Goal: Task Accomplishment & Management: Manage account settings

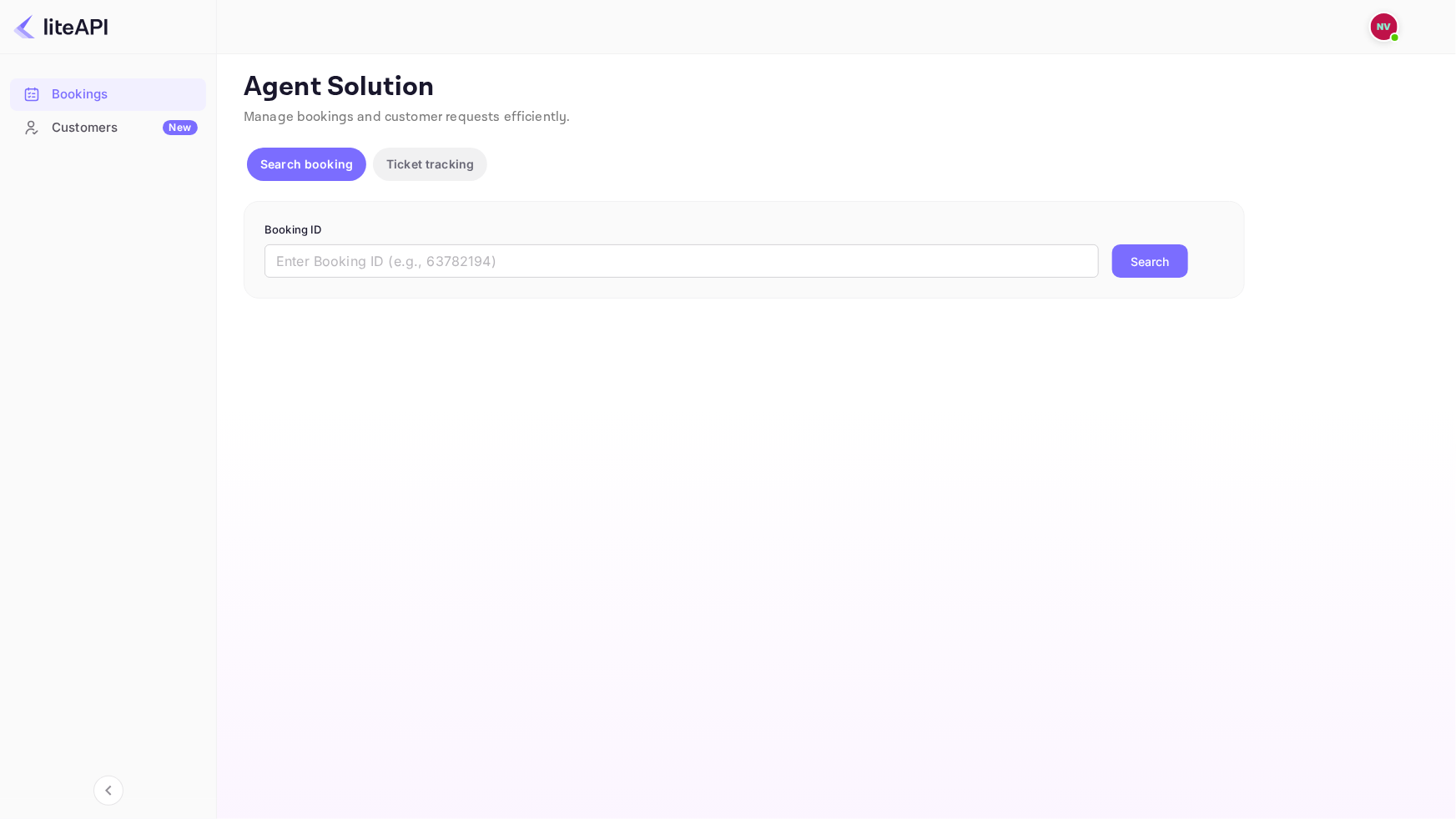
click at [441, 157] on p "Ticket tracking" at bounding box center [429, 164] width 88 height 18
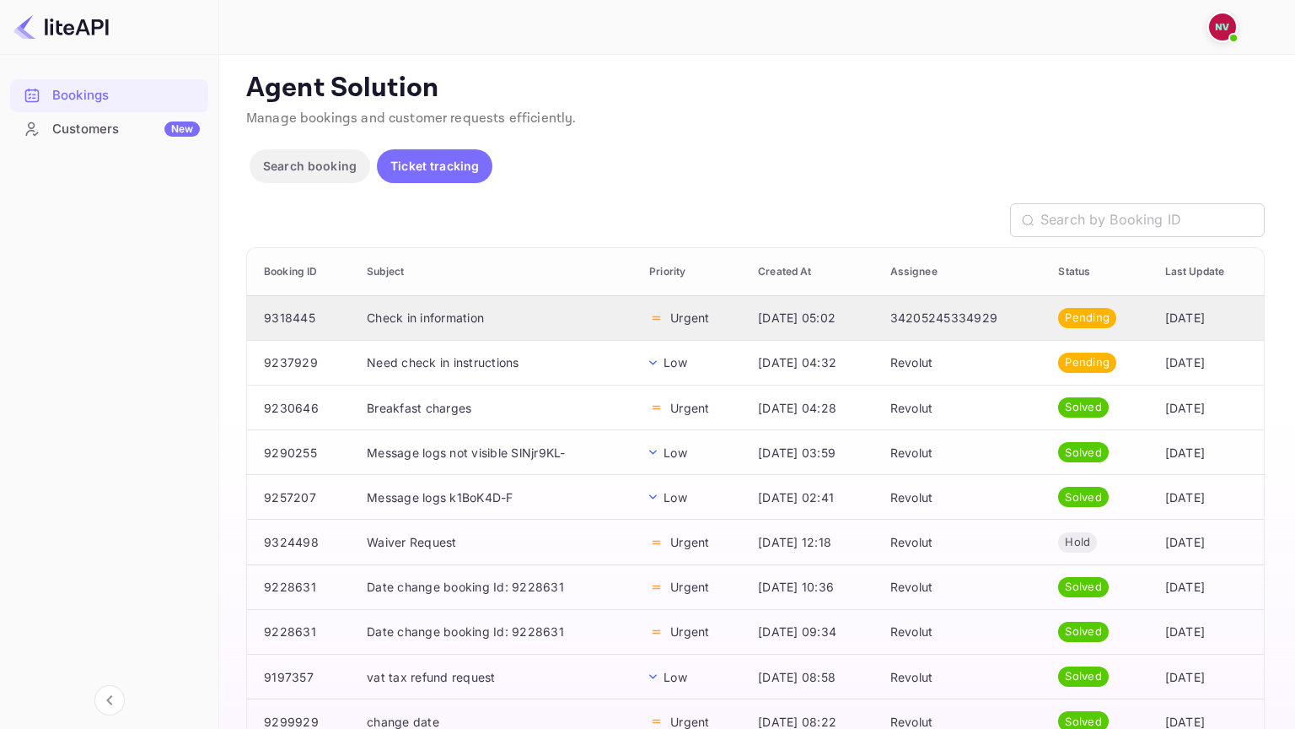
click at [462, 319] on td "Check in information" at bounding box center [494, 317] width 283 height 45
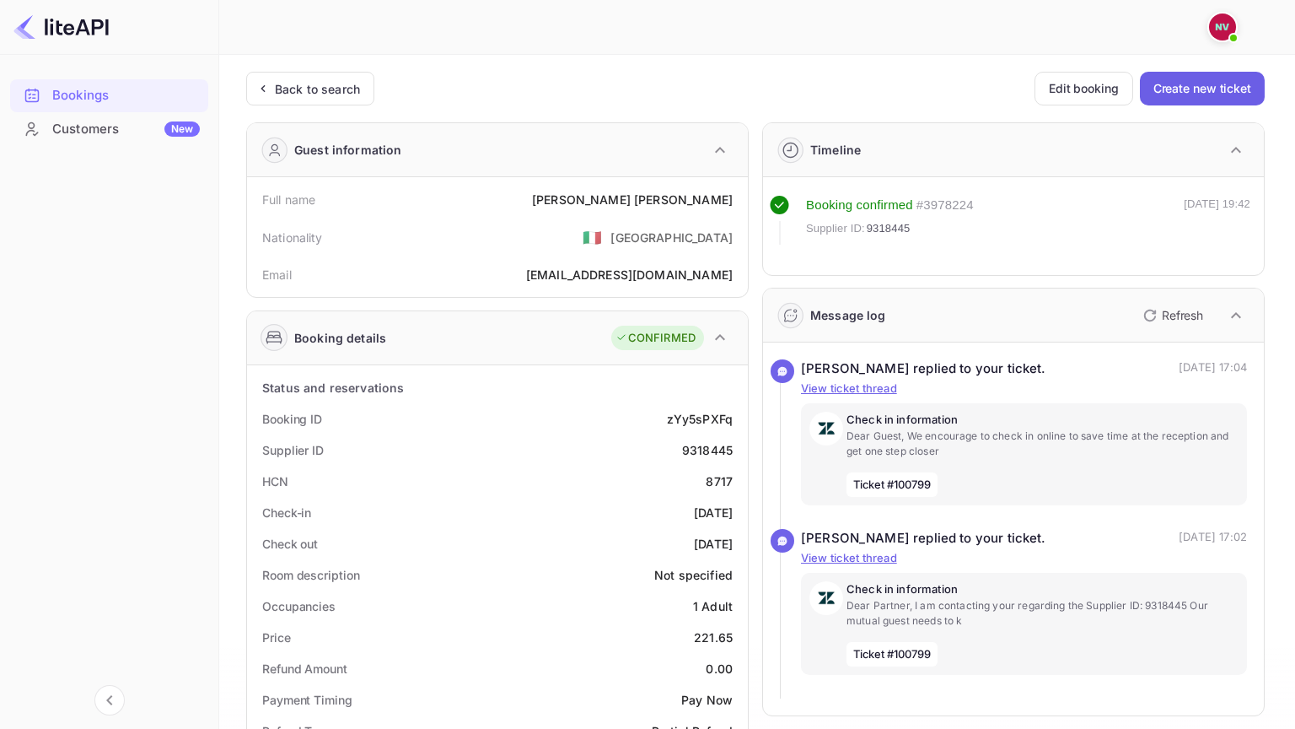
click at [1187, 75] on button "Create new ticket" at bounding box center [1202, 89] width 125 height 34
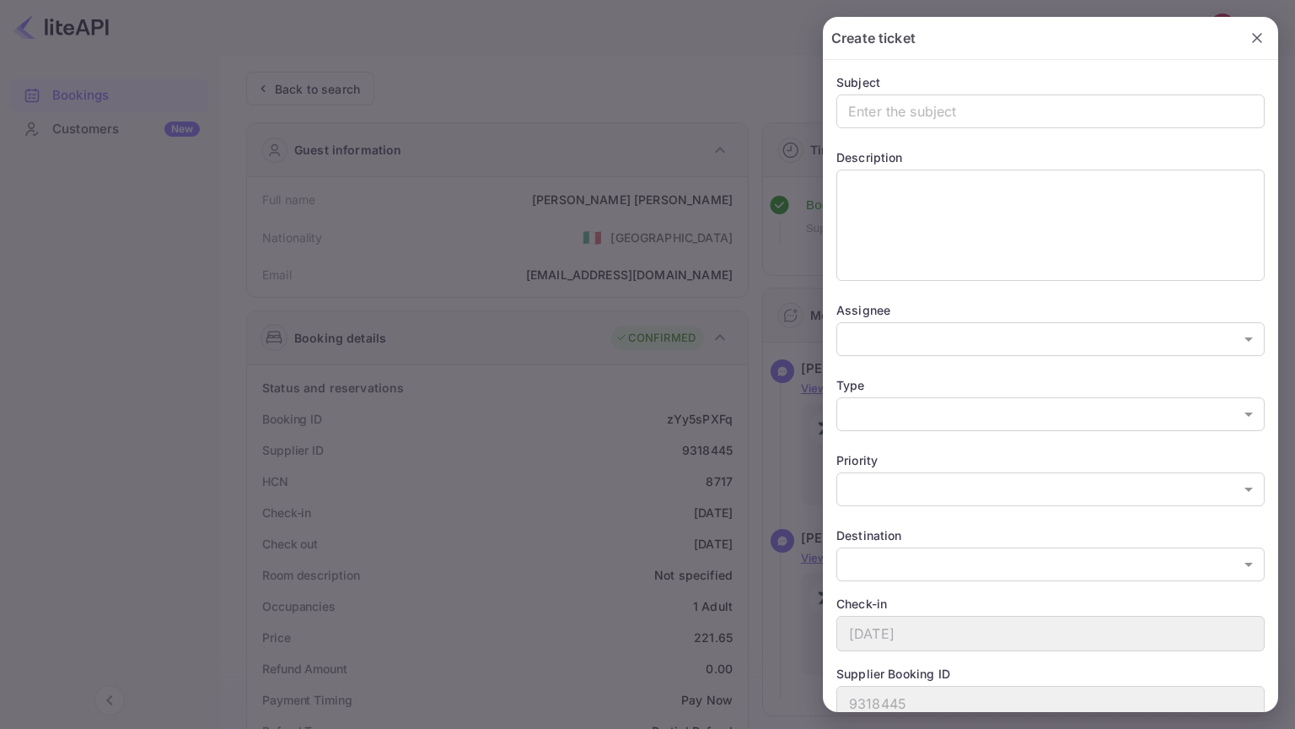
click at [678, 223] on div at bounding box center [647, 364] width 1295 height 729
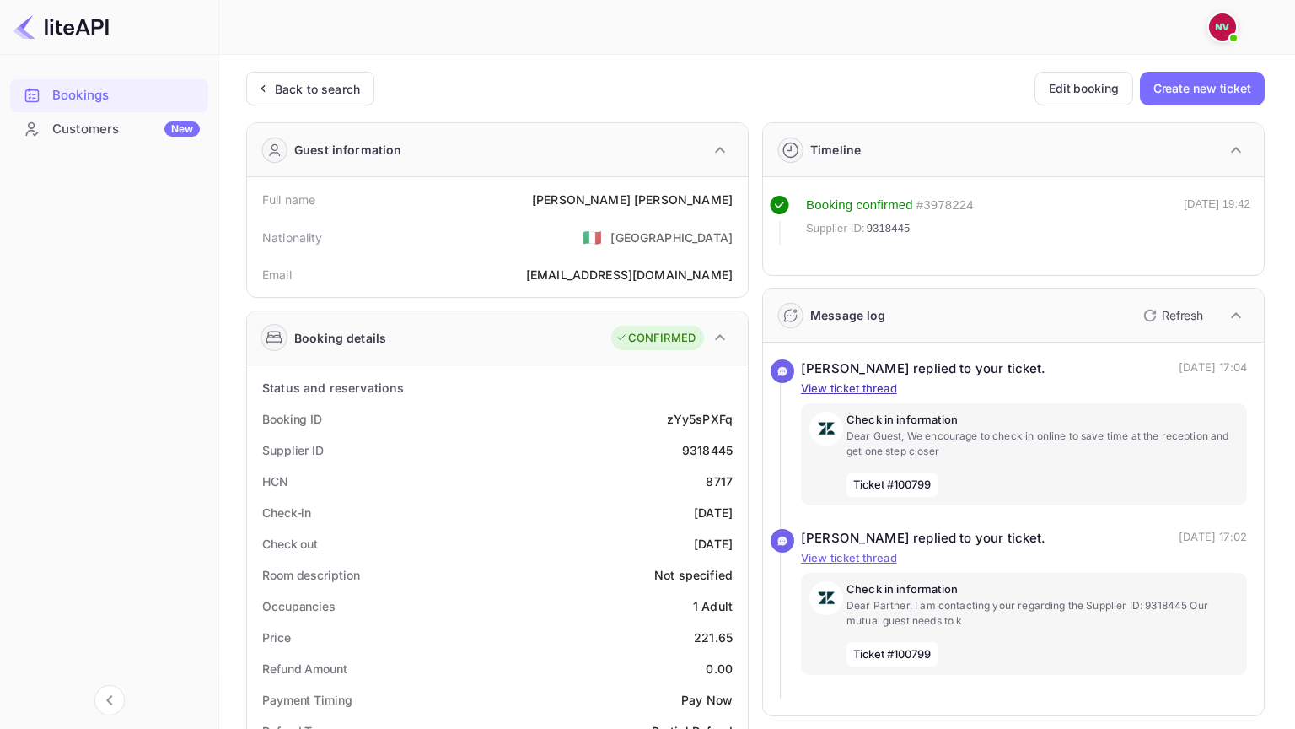
click at [858, 386] on p "View ticket thread" at bounding box center [1024, 388] width 446 height 17
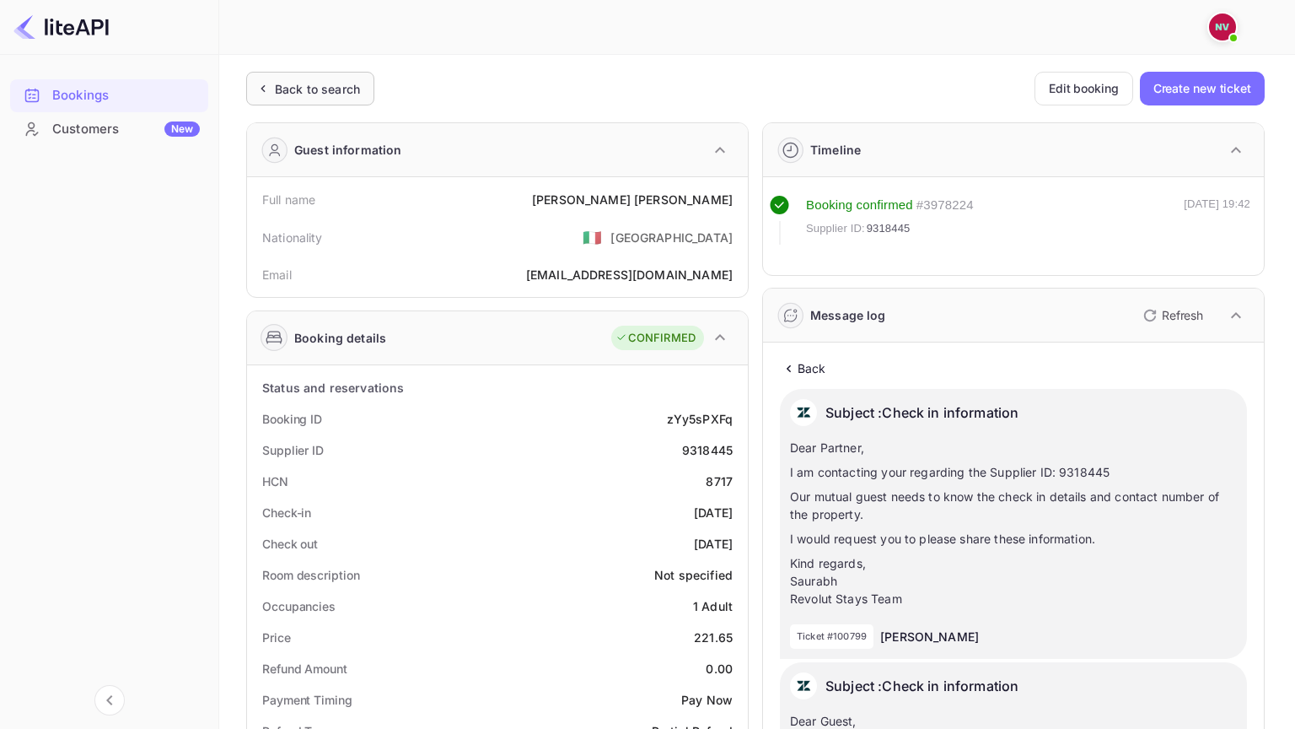
click at [326, 99] on div "Back to search" at bounding box center [310, 89] width 128 height 34
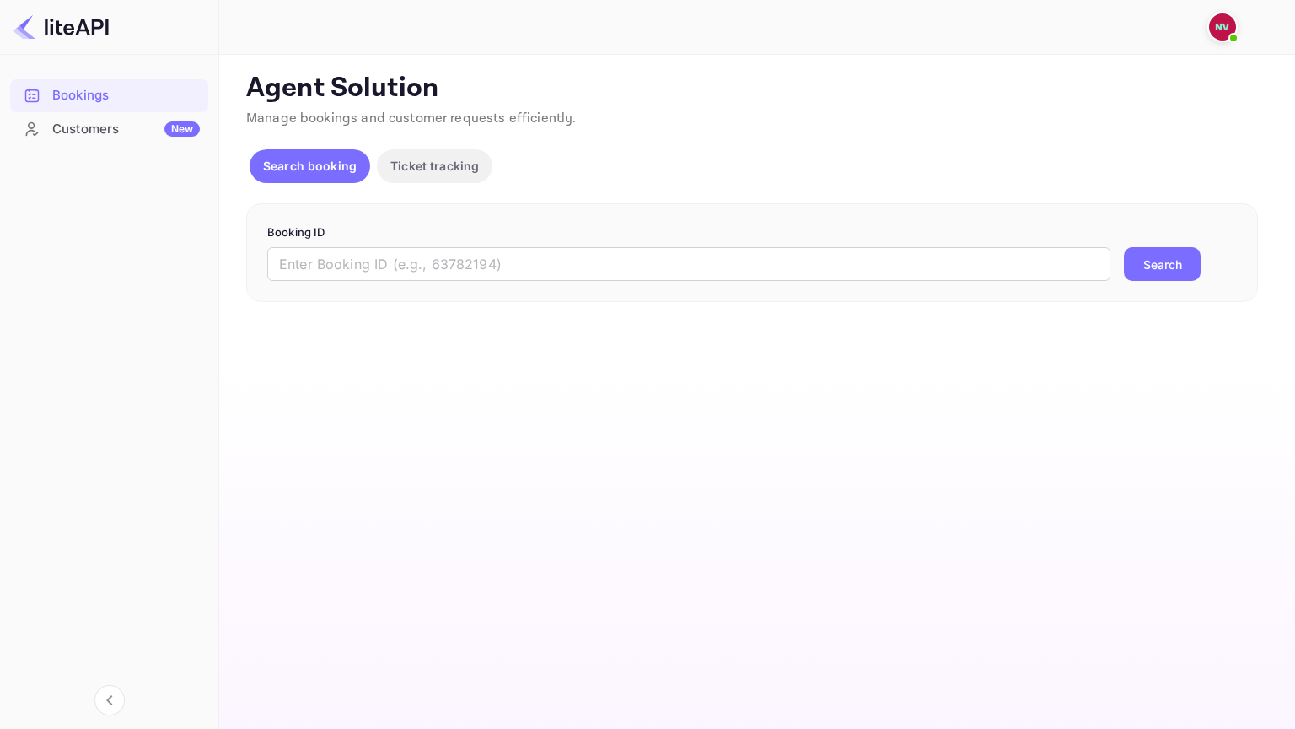
click at [335, 244] on form "Booking ID ​ Search" at bounding box center [752, 252] width 970 height 57
click at [342, 267] on input "text" at bounding box center [688, 264] width 843 height 34
click at [423, 175] on button "Ticket tracking" at bounding box center [435, 166] width 116 height 34
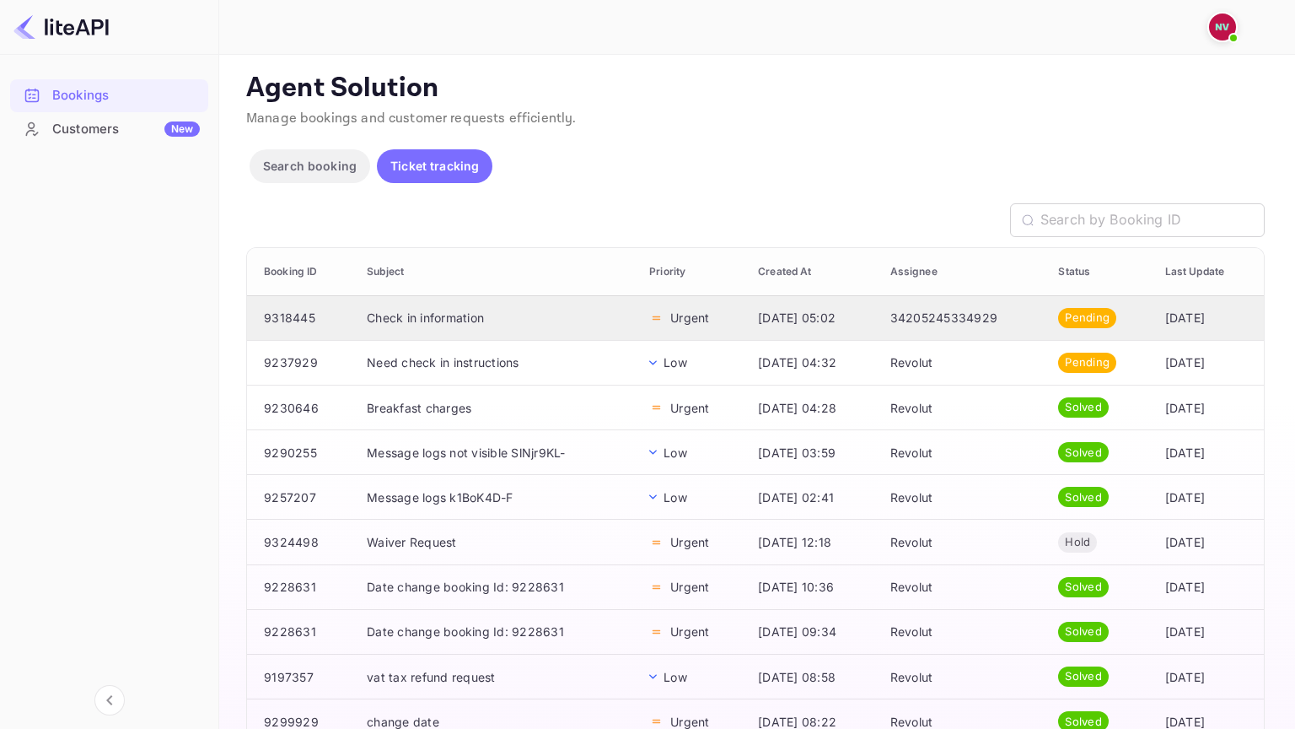
click at [556, 327] on td "Check in information" at bounding box center [494, 317] width 283 height 45
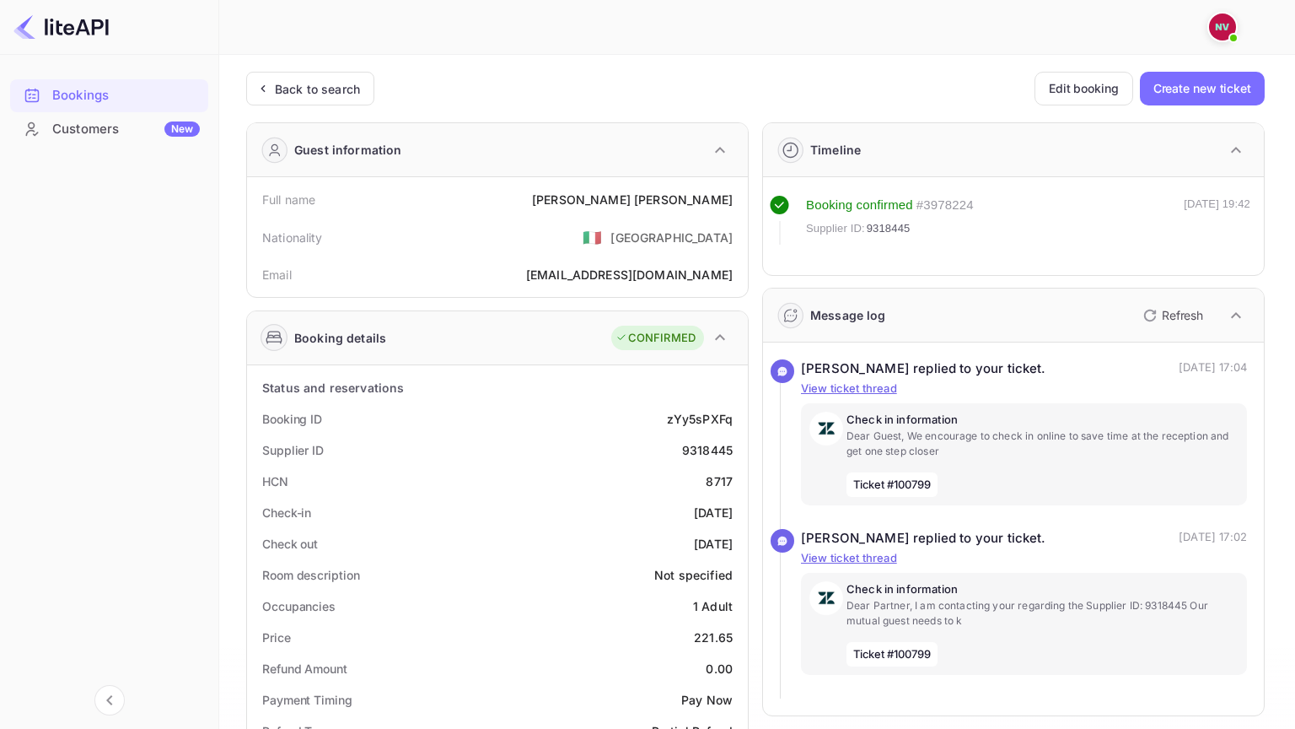
click at [682, 411] on div "zYy5sPXFq" at bounding box center [700, 419] width 66 height 18
copy div "zYy5sPXFq"
click at [609, 390] on div "Status and reservations" at bounding box center [497, 387] width 487 height 31
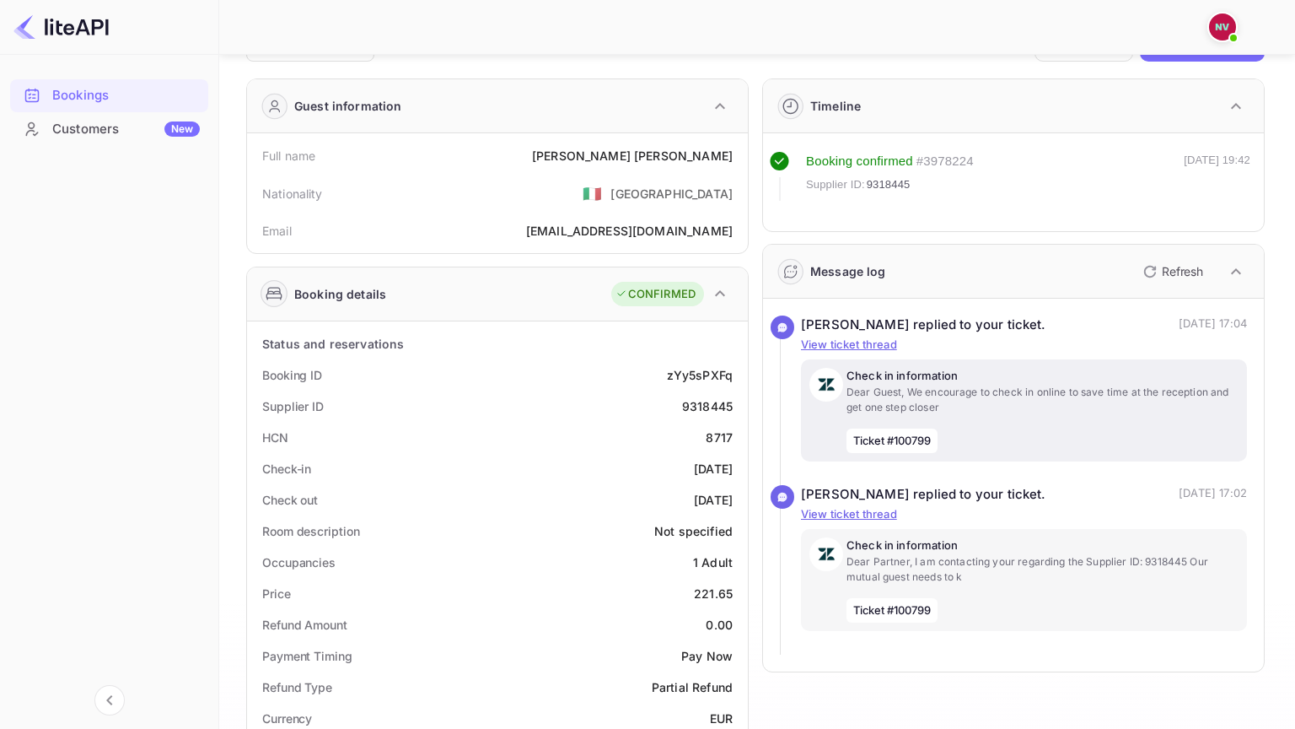
scroll to position [18, 0]
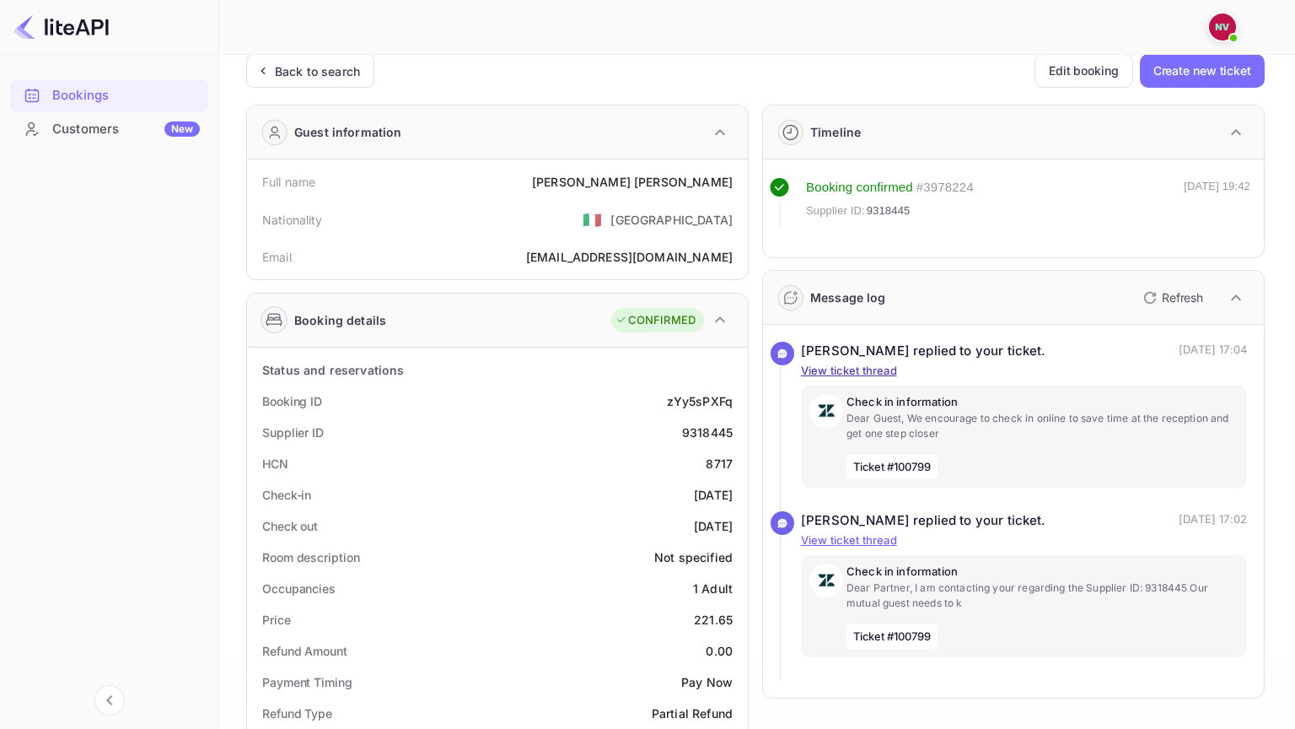
click at [876, 374] on p "View ticket thread" at bounding box center [1024, 371] width 446 height 17
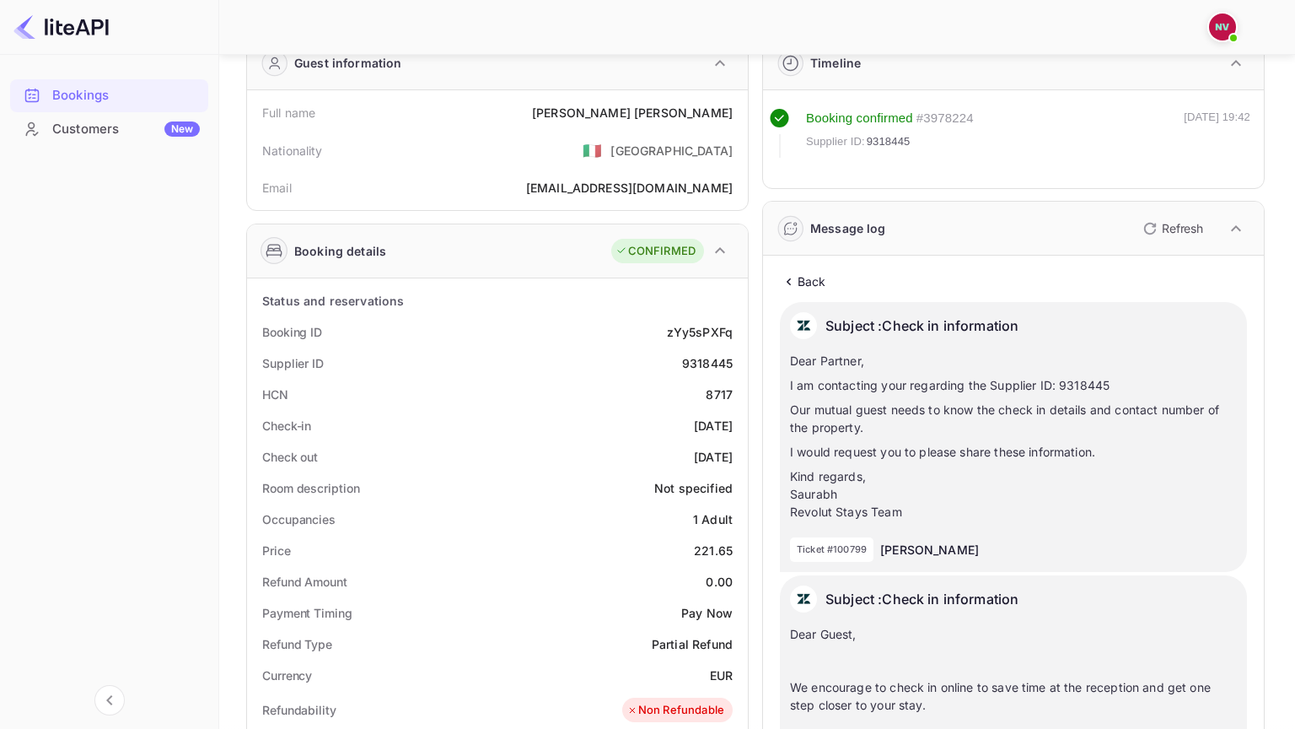
scroll to position [91, 0]
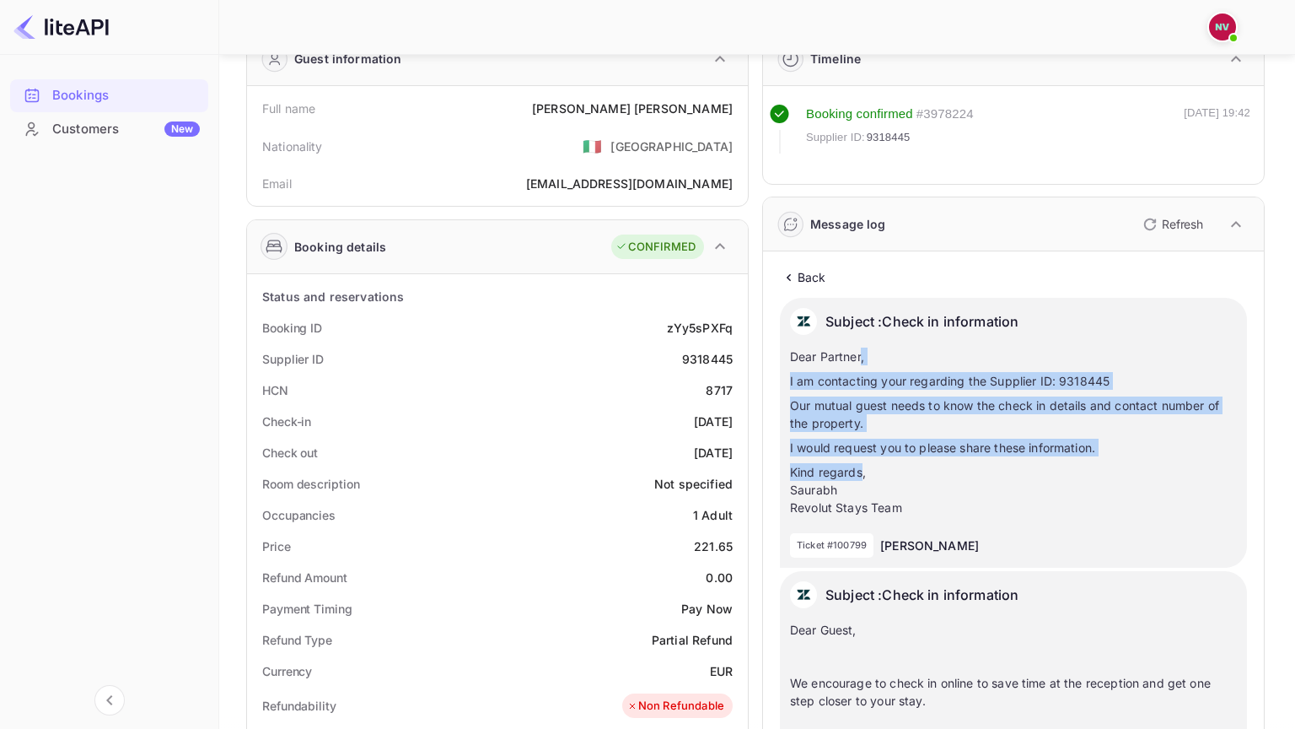
drag, startPoint x: 860, startPoint y: 358, endPoint x: 861, endPoint y: 476, distance: 118.1
click at [861, 476] on div "Dear Partner, I am contacting your regarding the Supplier ID: 9318445 Our mutua…" at bounding box center [1013, 431] width 447 height 169
click at [861, 476] on p "Kind regards, [PERSON_NAME] Revolut Stays Team" at bounding box center [1013, 489] width 447 height 53
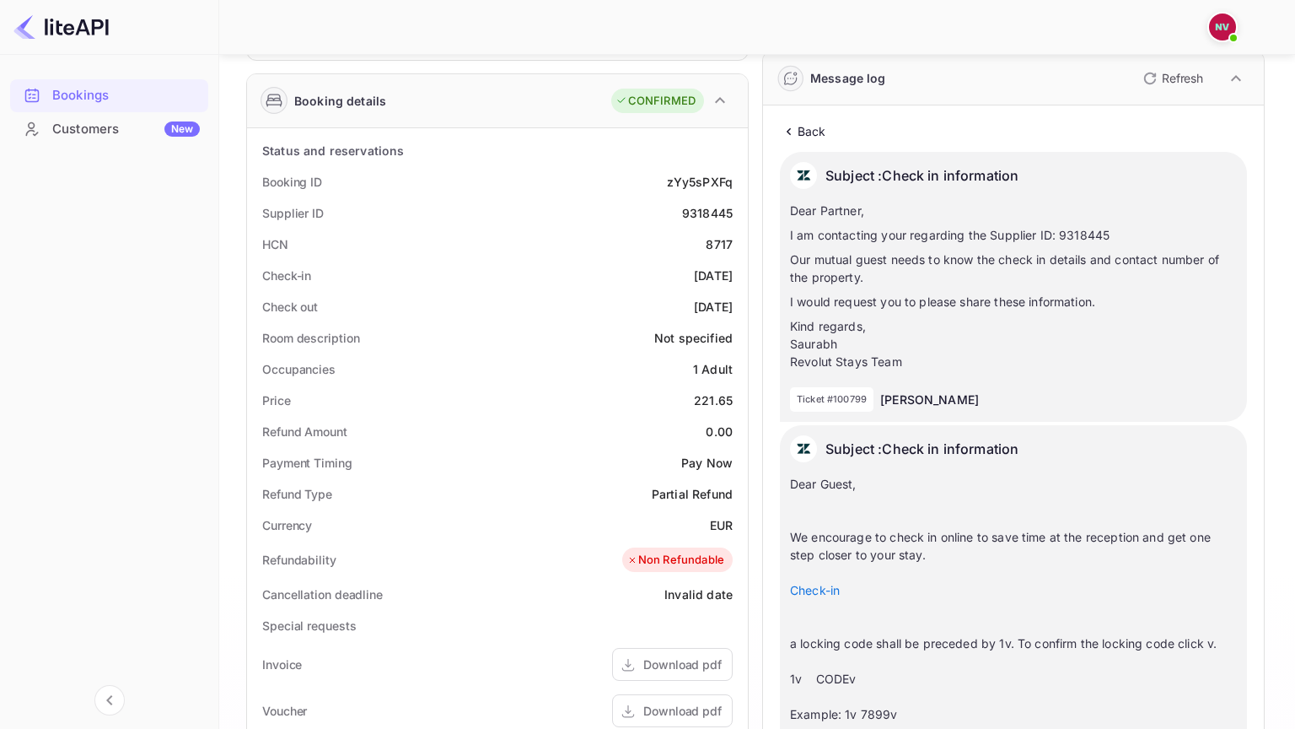
scroll to position [234, 0]
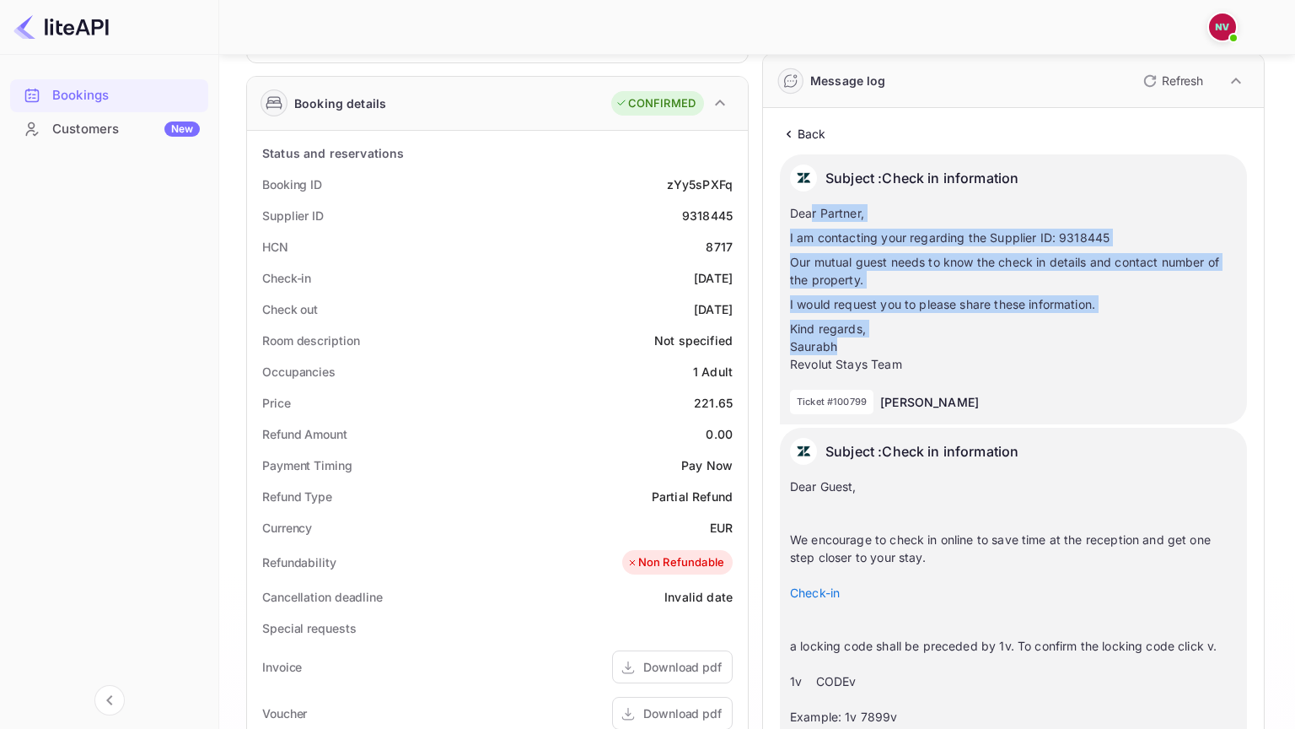
drag, startPoint x: 812, startPoint y: 218, endPoint x: 848, endPoint y: 347, distance: 134.0
click at [848, 346] on div "Dear Partner, I am contacting your regarding the Supplier ID: 9318445 Our mutua…" at bounding box center [1013, 288] width 447 height 169
click at [848, 347] on p "Kind regards, [PERSON_NAME] Revolut Stays Team" at bounding box center [1013, 346] width 447 height 53
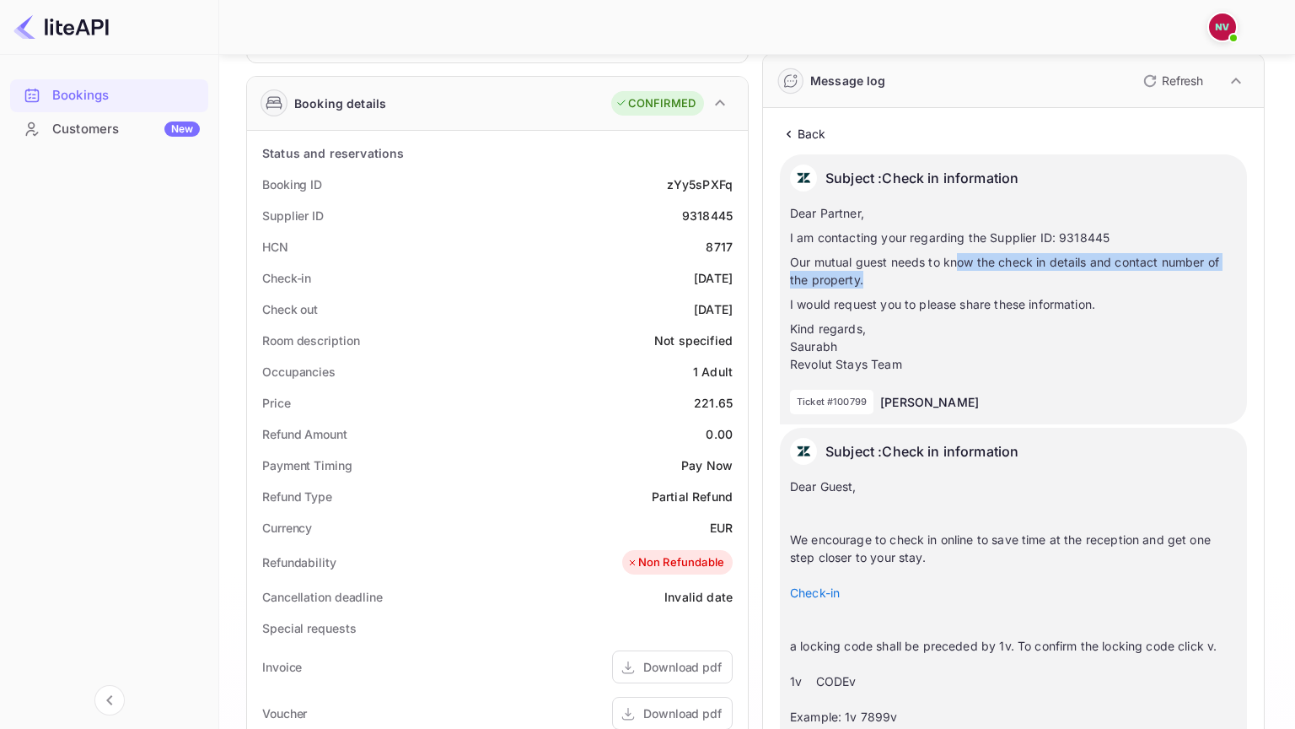
drag, startPoint x: 955, startPoint y: 255, endPoint x: 955, endPoint y: 288, distance: 32.9
click at [955, 288] on div "Dear Partner, I am contacting your regarding the Supplier ID: 9318445 Our mutua…" at bounding box center [1013, 288] width 447 height 169
click at [955, 290] on div "Dear Partner, I am contacting your regarding the Supplier ID: 9318445 Our mutua…" at bounding box center [1013, 288] width 447 height 169
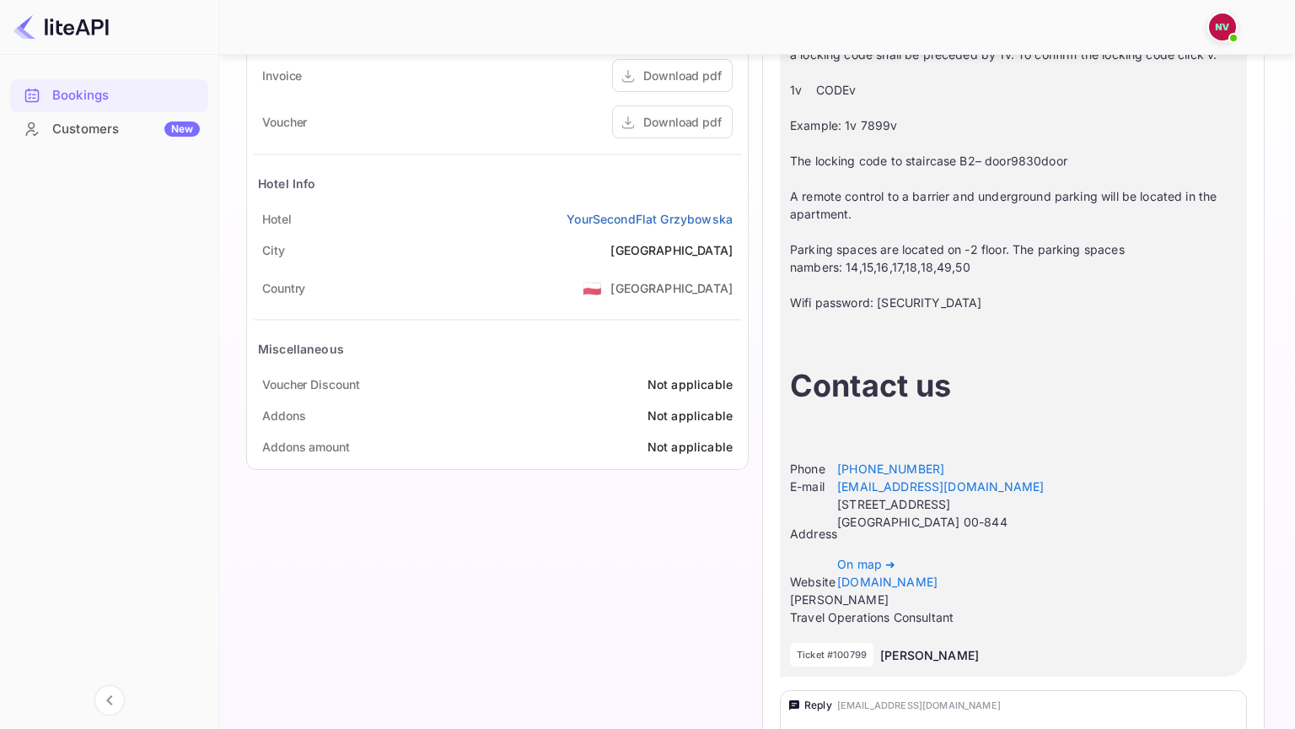
scroll to position [823, 0]
drag, startPoint x: 1046, startPoint y: 651, endPoint x: 984, endPoint y: 282, distance: 374.5
click at [984, 282] on div "Subject : Check in information Dear Guest, We encourage to check in online to s…" at bounding box center [1013, 259] width 467 height 841
click at [984, 282] on div "Dear Guest, We encourage to check in online to save time at the reception and g…" at bounding box center [1013, 259] width 447 height 740
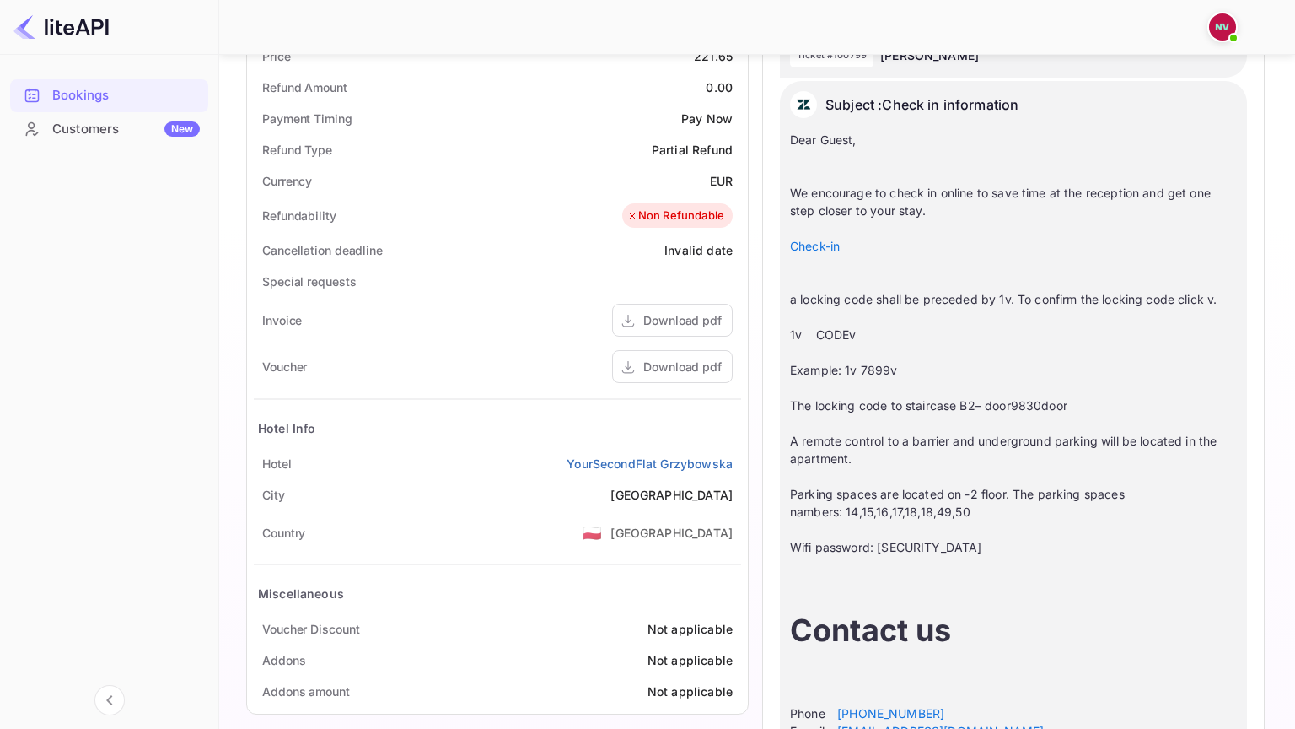
scroll to position [573, 0]
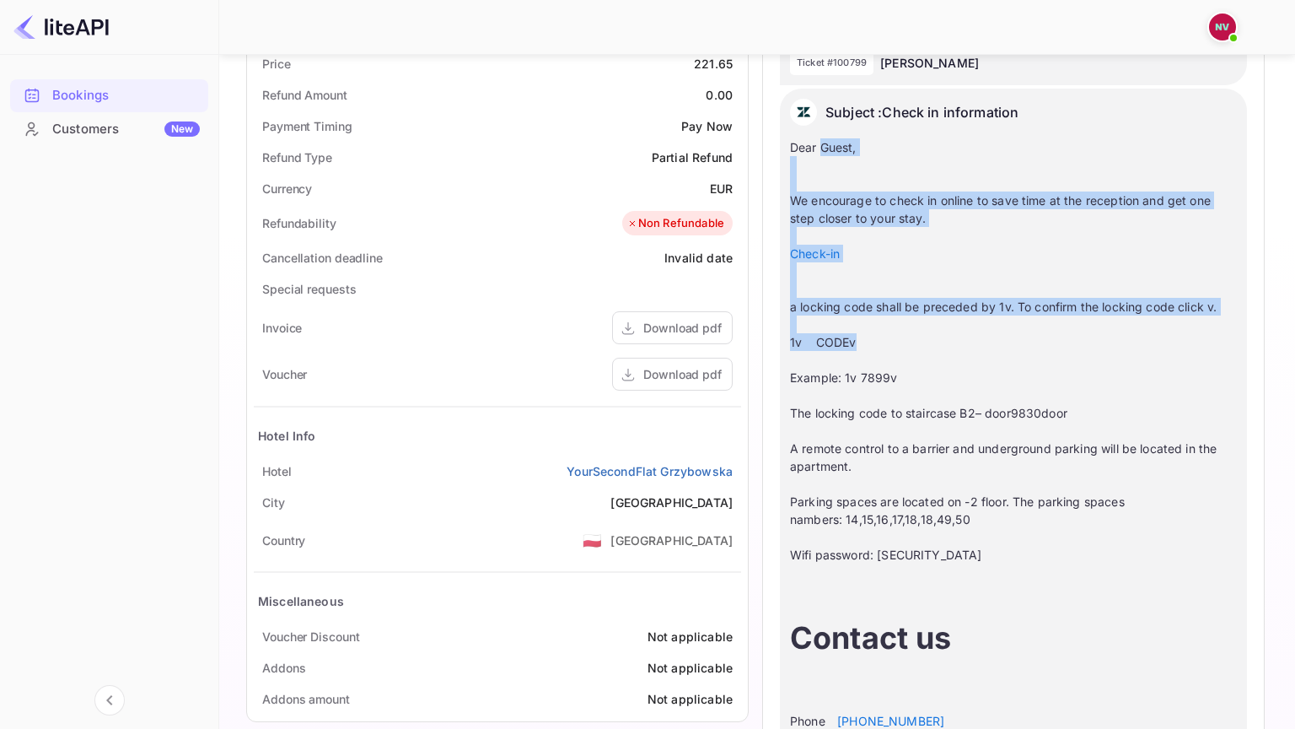
drag, startPoint x: 821, startPoint y: 153, endPoint x: 890, endPoint y: 343, distance: 202.5
click at [890, 342] on div "Dear Guest, We encourage to check in online to save time at the reception and g…" at bounding box center [1013, 508] width 447 height 740
click at [890, 343] on div "Dear Guest, We encourage to check in online to save time at the reception and g…" at bounding box center [1013, 508] width 447 height 740
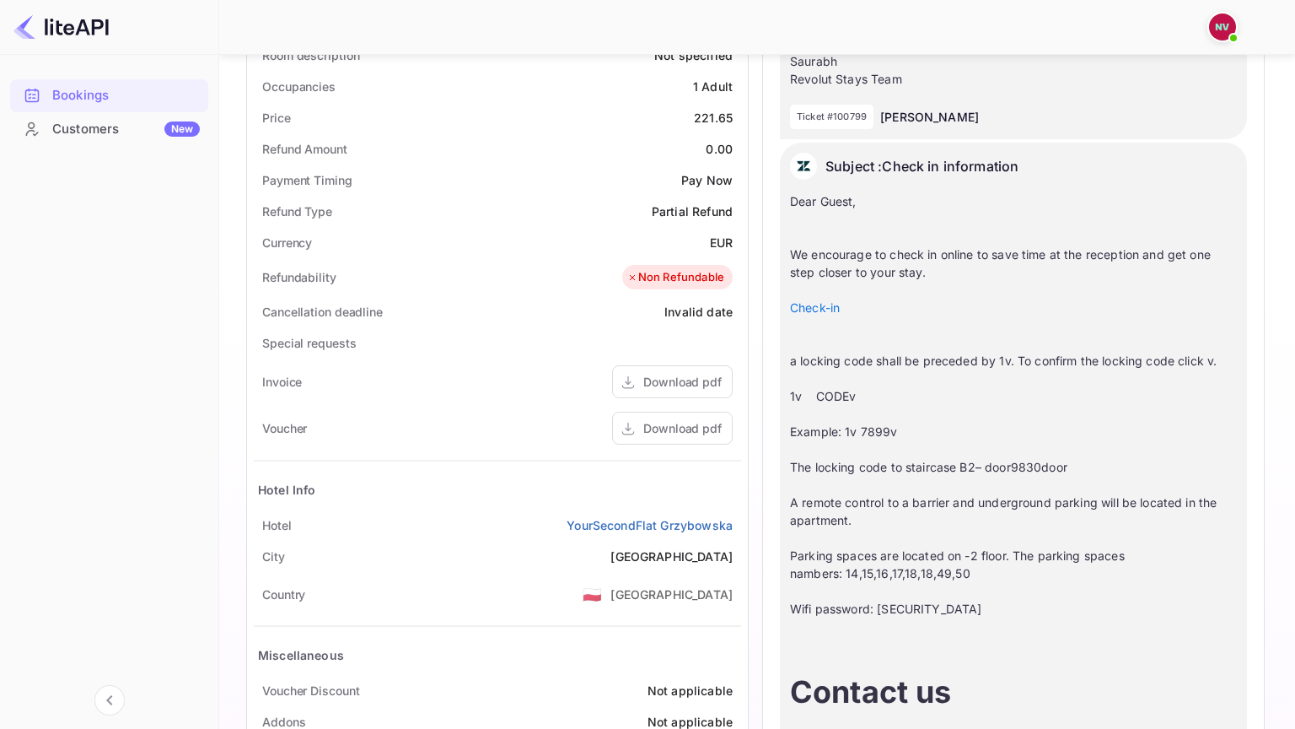
scroll to position [518, 0]
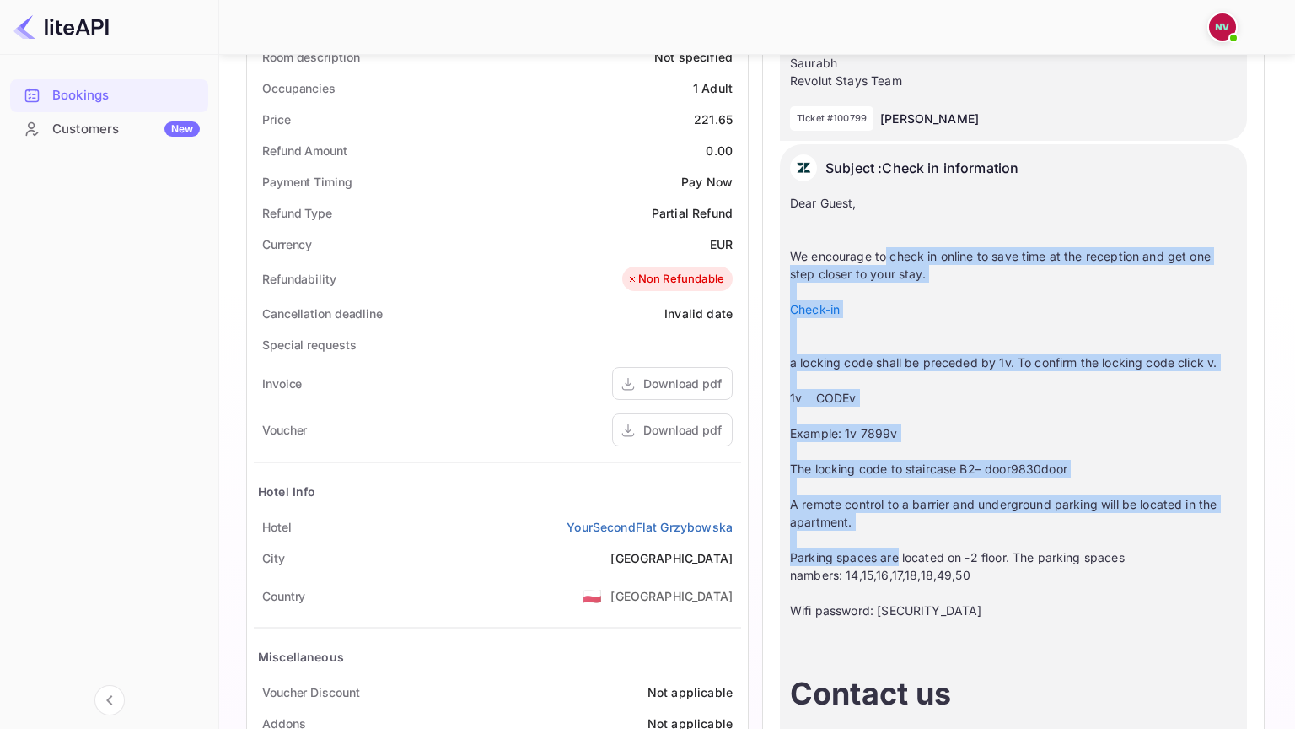
drag, startPoint x: 888, startPoint y: 259, endPoint x: 898, endPoint y: 562, distance: 302.9
click at [898, 562] on div "Dear Guest, We encourage to check in online to save time at the reception and g…" at bounding box center [1013, 564] width 447 height 740
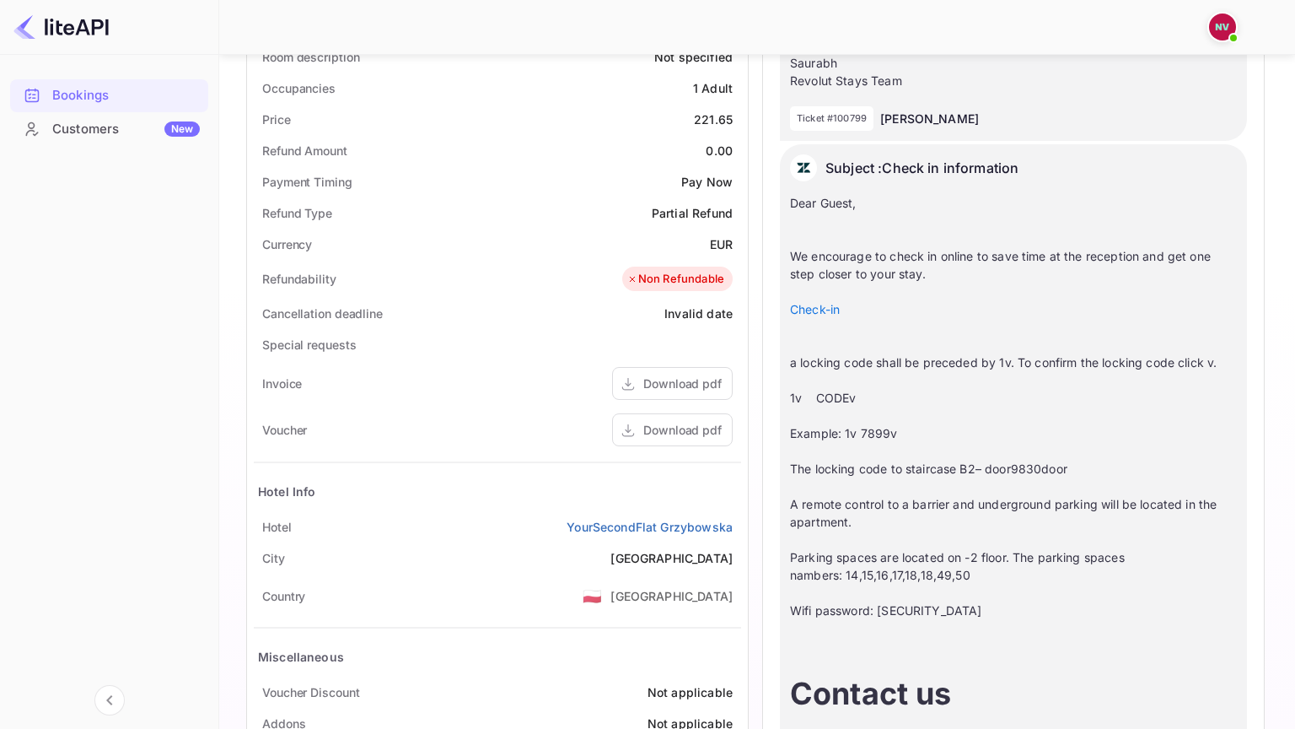
click at [1046, 563] on div "Dear Guest, We encourage to check in online to save time at the reception and g…" at bounding box center [1013, 564] width 447 height 740
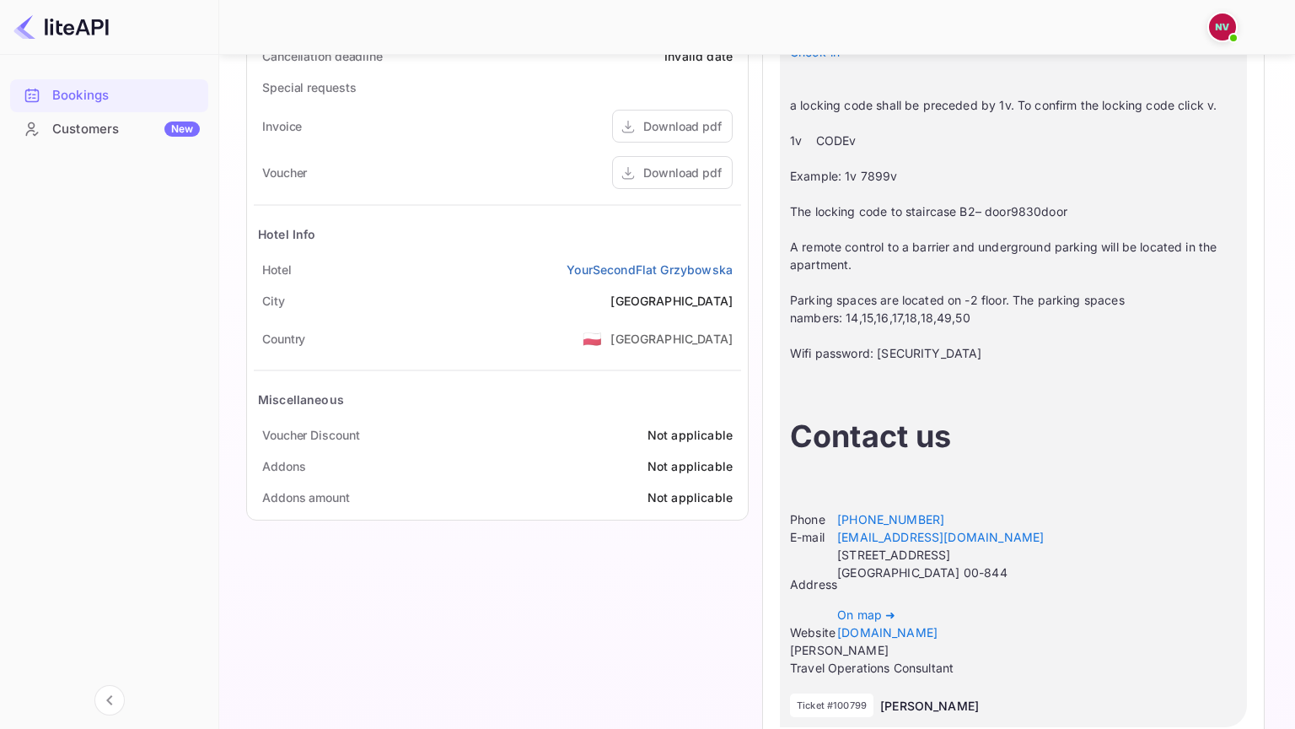
scroll to position [937, 0]
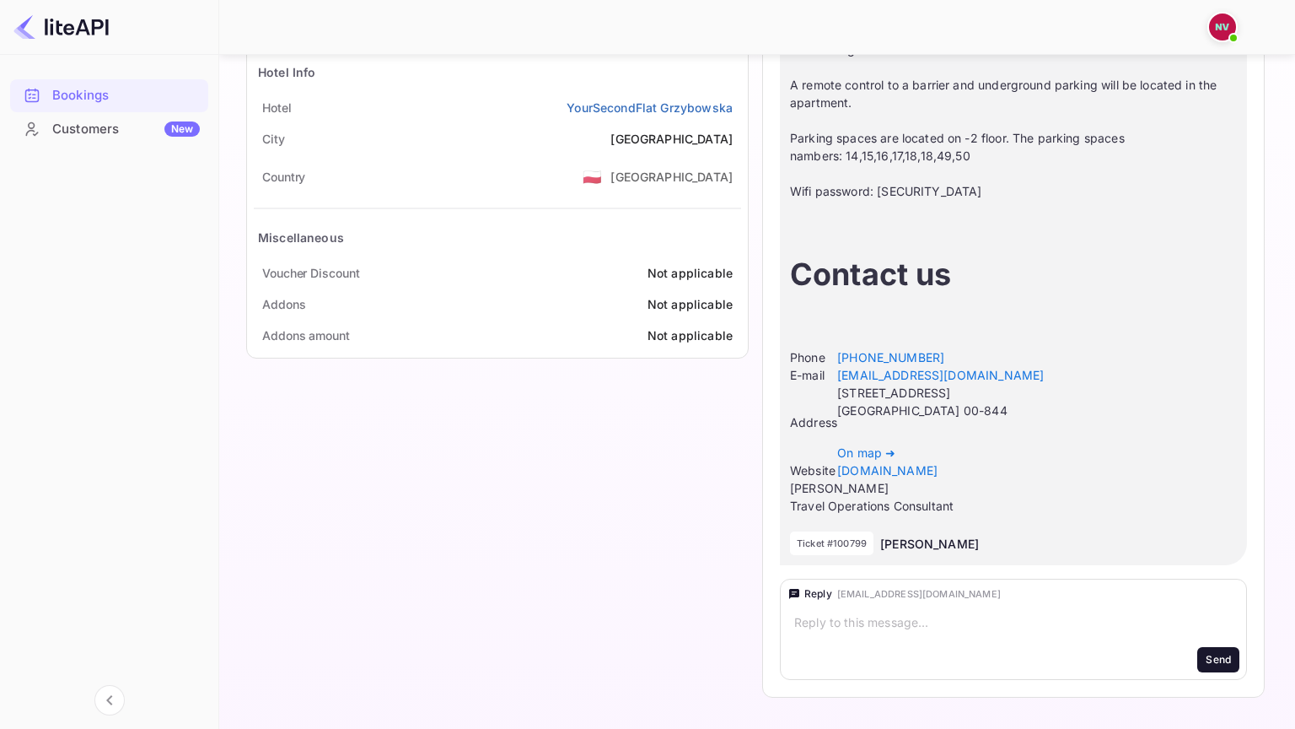
click at [920, 618] on textarea at bounding box center [985, 622] width 383 height 17
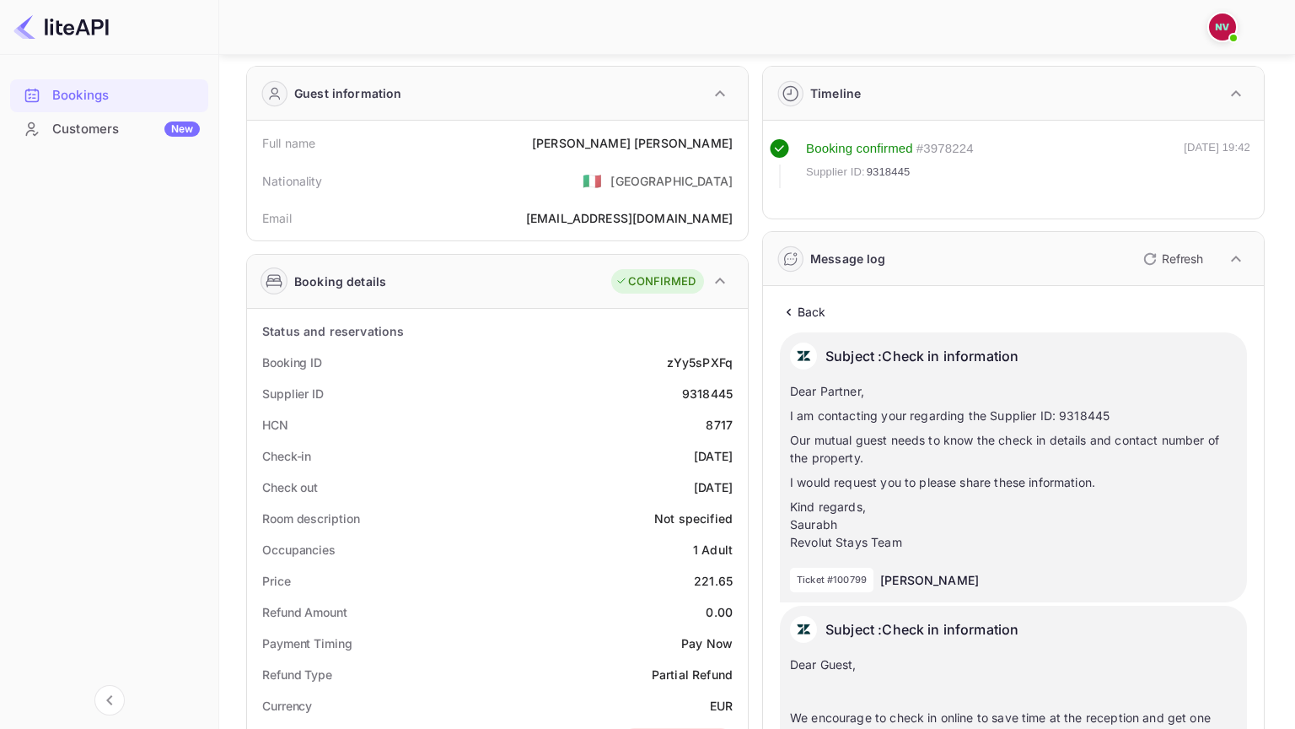
scroll to position [0, 0]
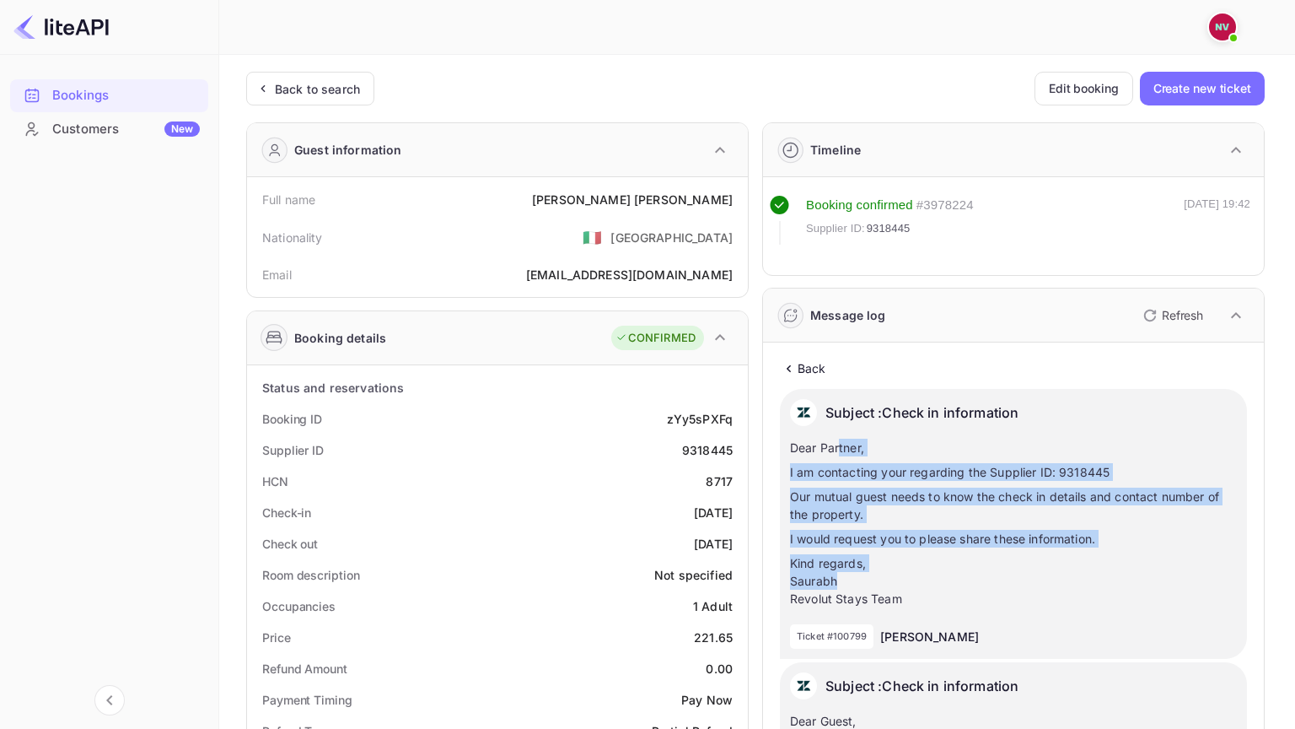
drag, startPoint x: 840, startPoint y: 444, endPoint x: 893, endPoint y: 587, distance: 152.1
click at [893, 587] on div "Dear Partner, I am contacting your regarding the Supplier ID: 9318445 Our mutua…" at bounding box center [1013, 523] width 447 height 169
click at [1013, 530] on p "I would request you to please share these information." at bounding box center [1013, 539] width 447 height 18
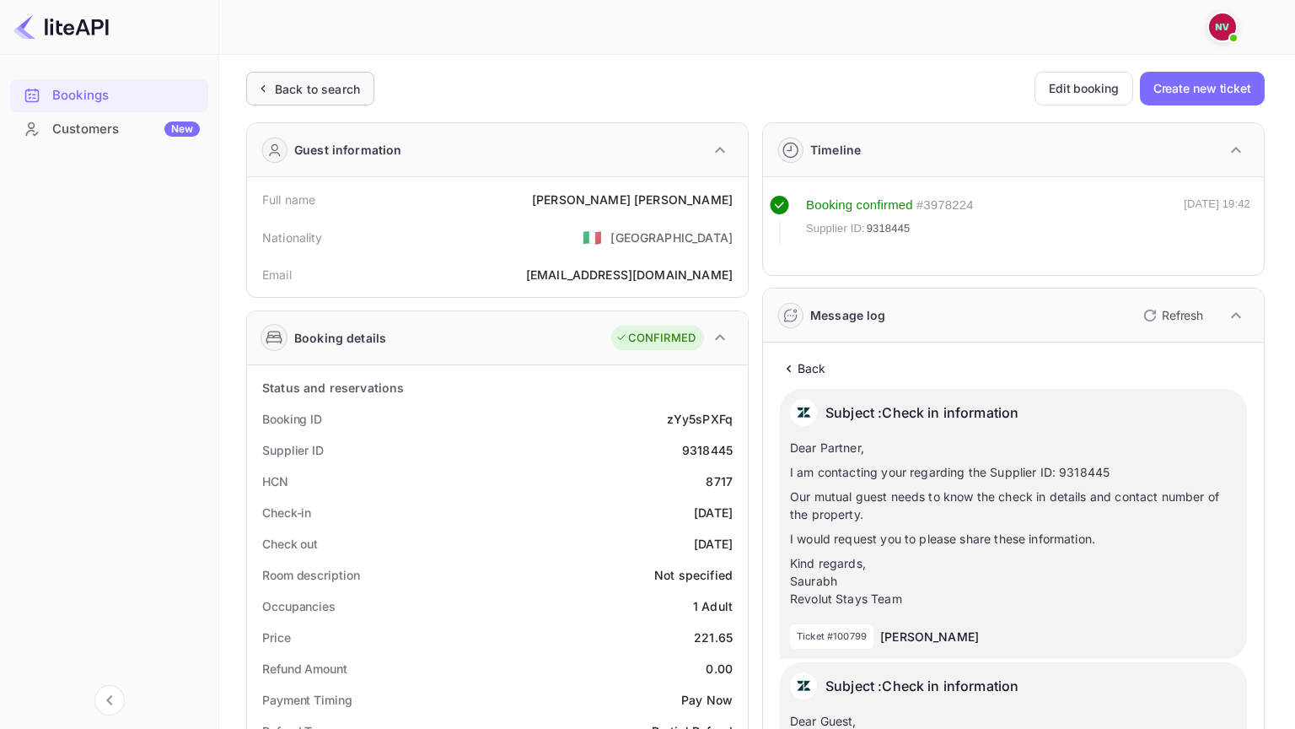
click at [353, 94] on div "Back to search" at bounding box center [317, 89] width 85 height 18
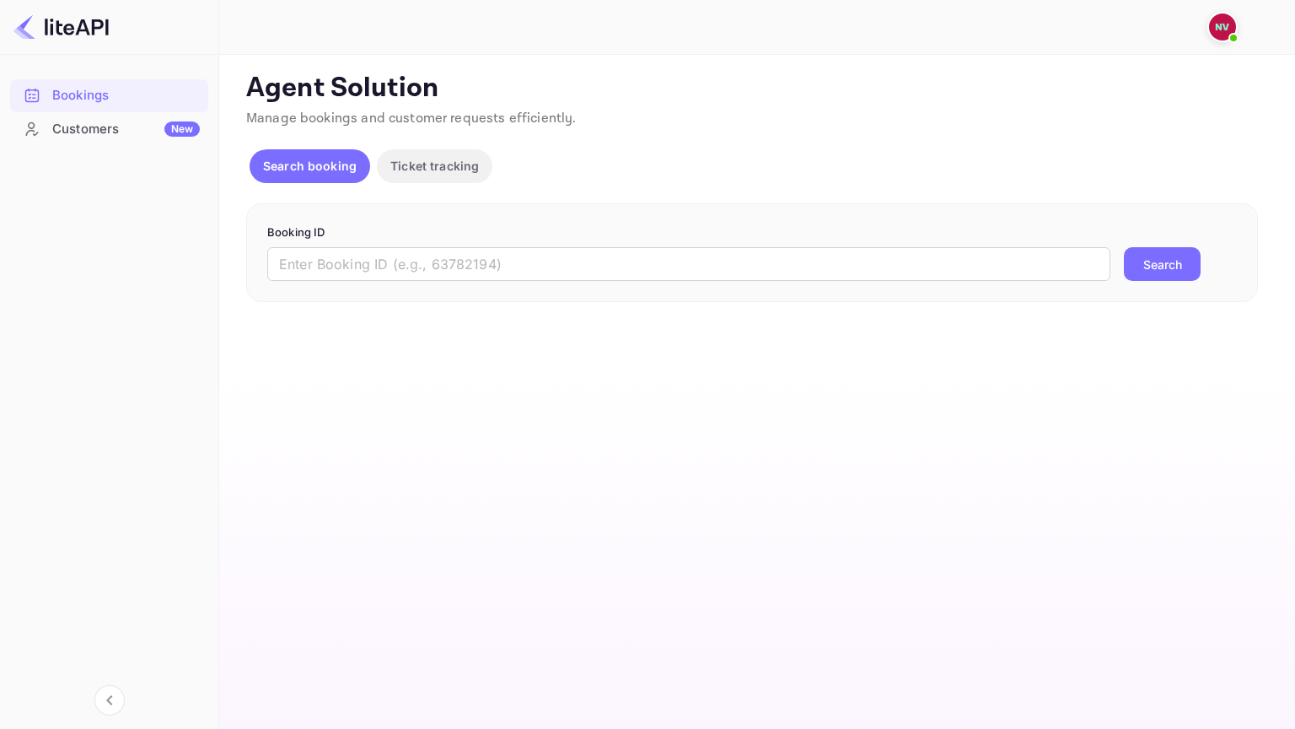
click at [416, 173] on p "Ticket tracking" at bounding box center [434, 166] width 89 height 18
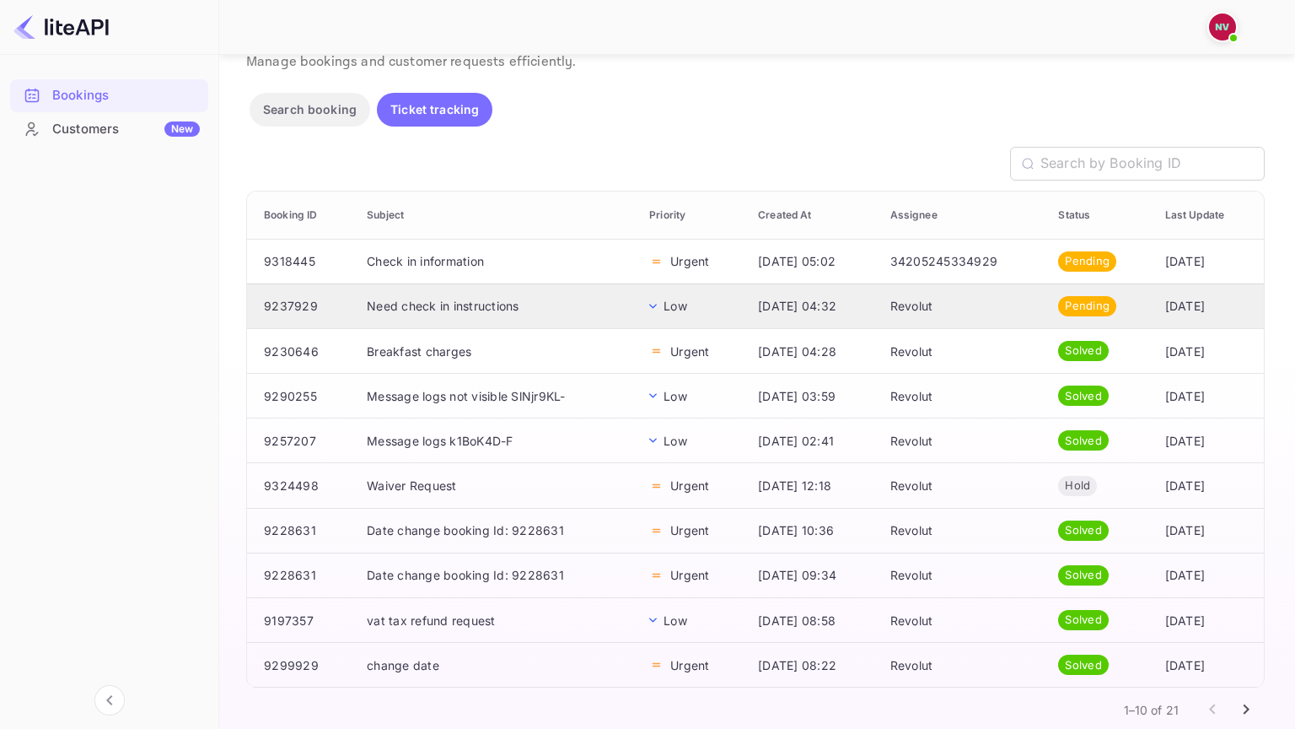
scroll to position [57, 0]
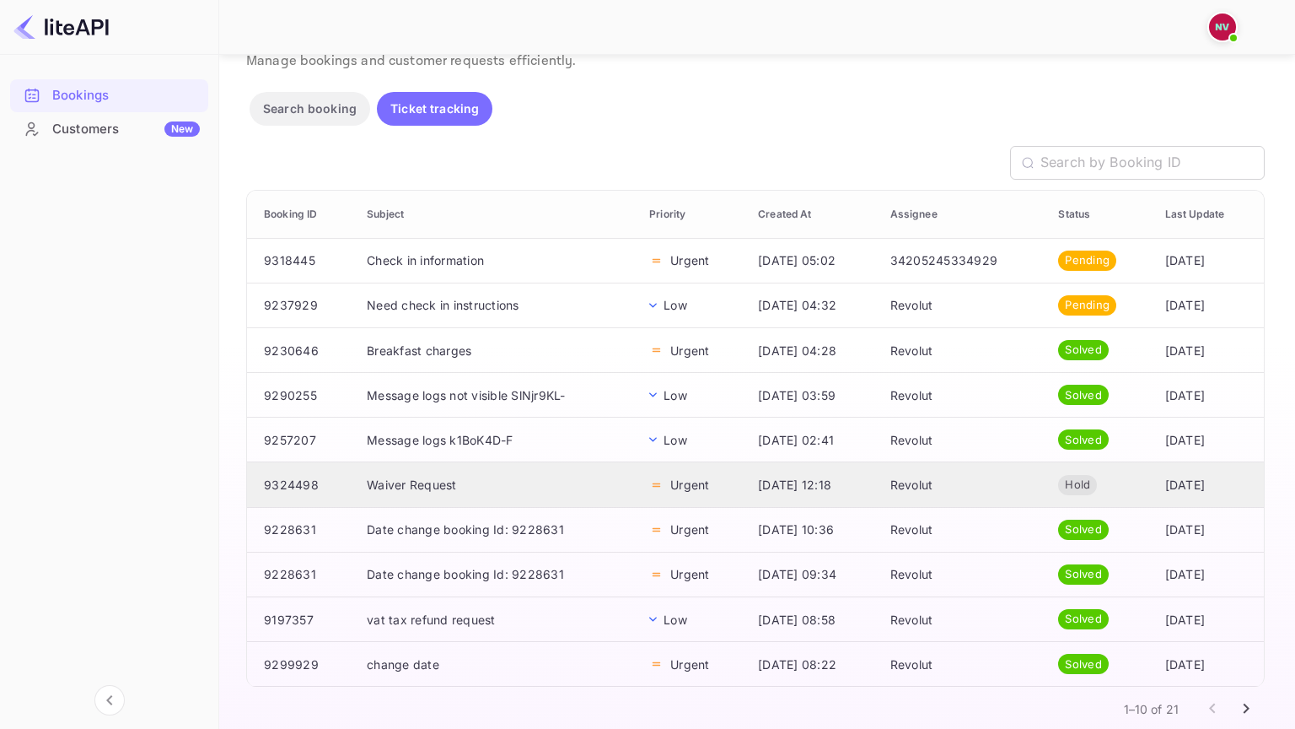
click at [438, 483] on td "Waiver Request" at bounding box center [494, 484] width 283 height 45
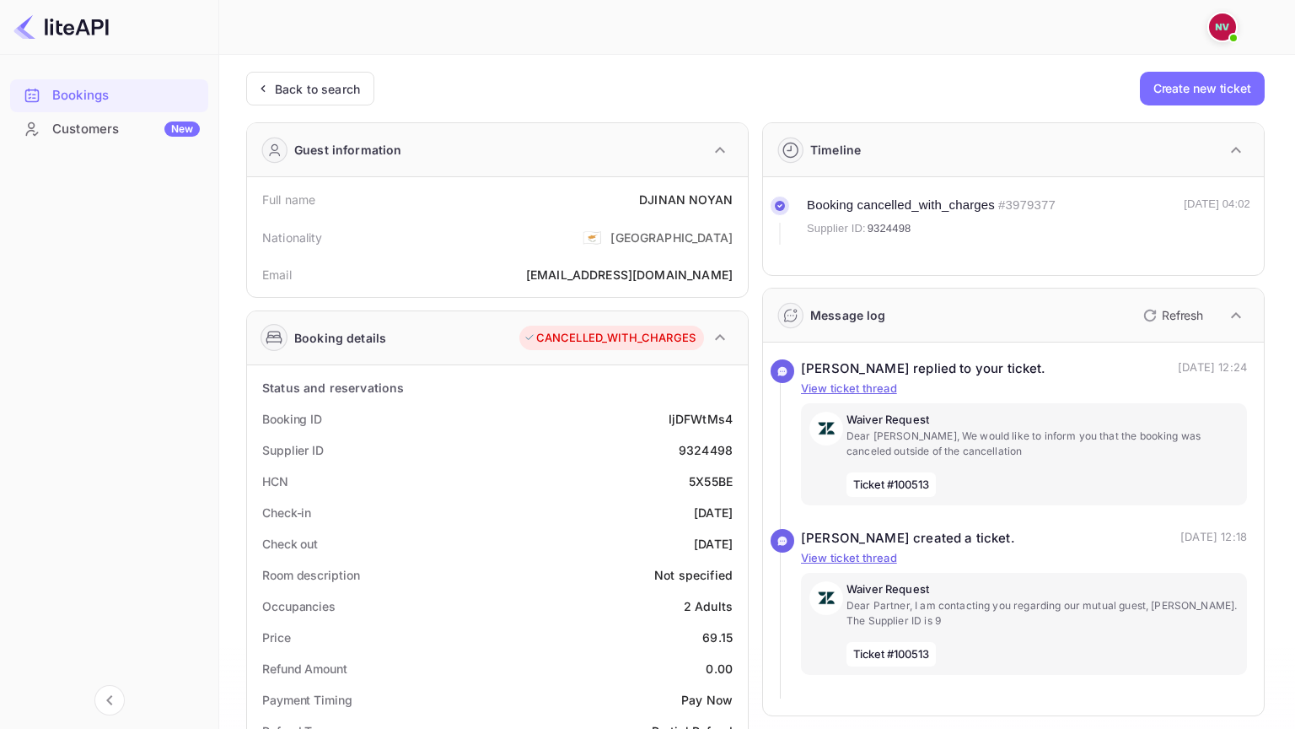
click at [309, 106] on div "Back to search Create new ticket Guest information Full name DJINAN NOYAN Natio…" at bounding box center [755, 689] width 1019 height 1235
click at [326, 94] on div "Back to search" at bounding box center [317, 89] width 85 height 18
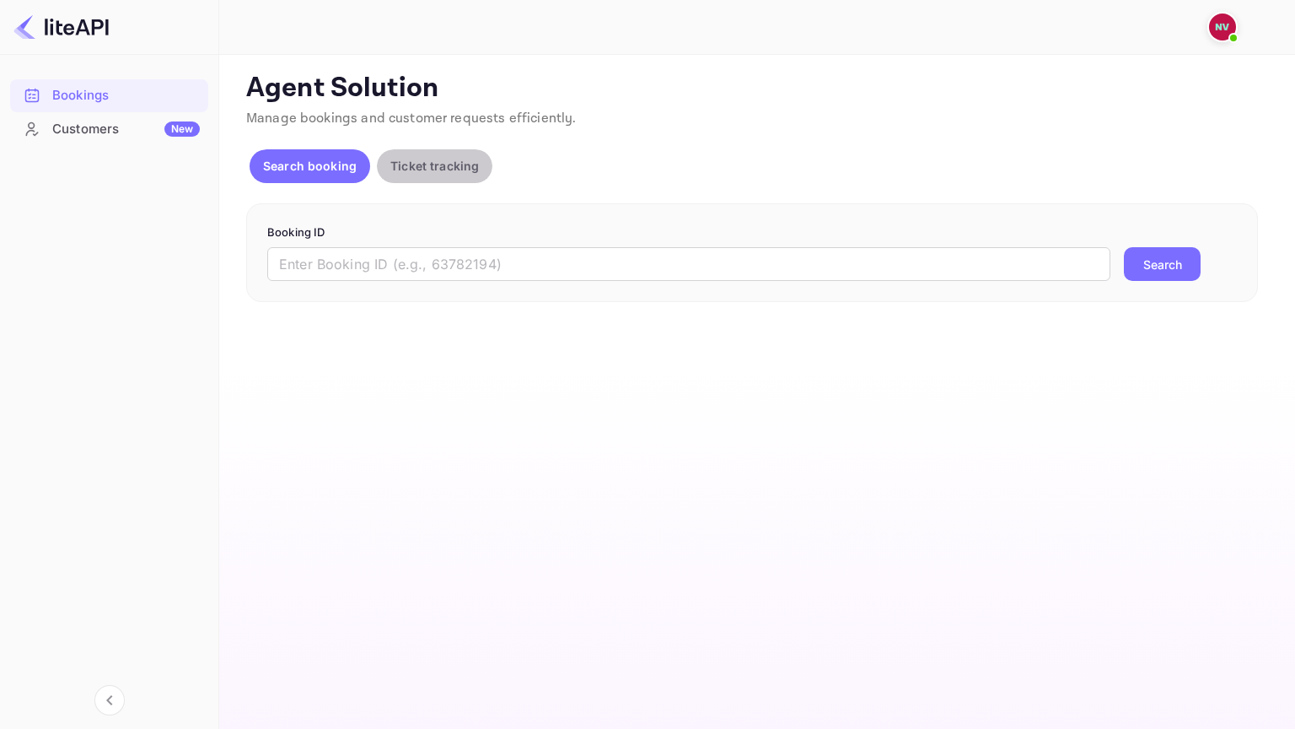
click at [407, 173] on p "Ticket tracking" at bounding box center [434, 166] width 89 height 18
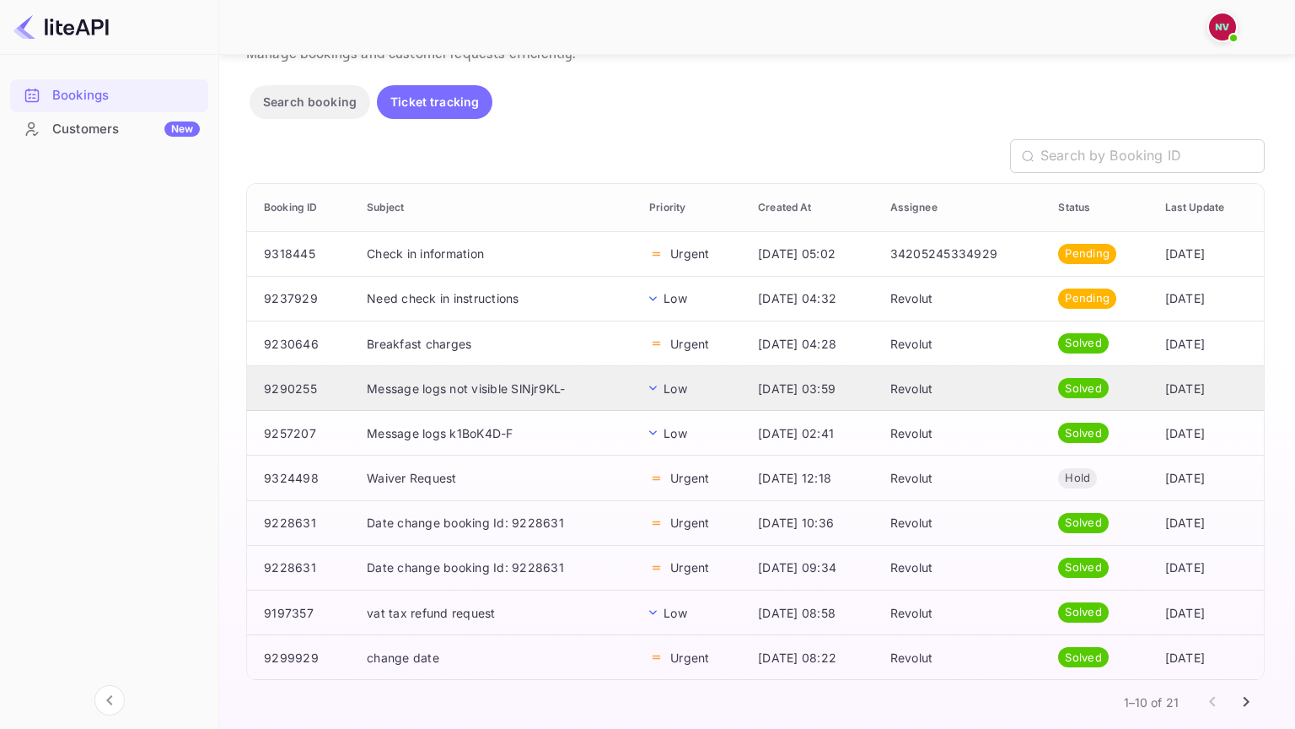
scroll to position [76, 0]
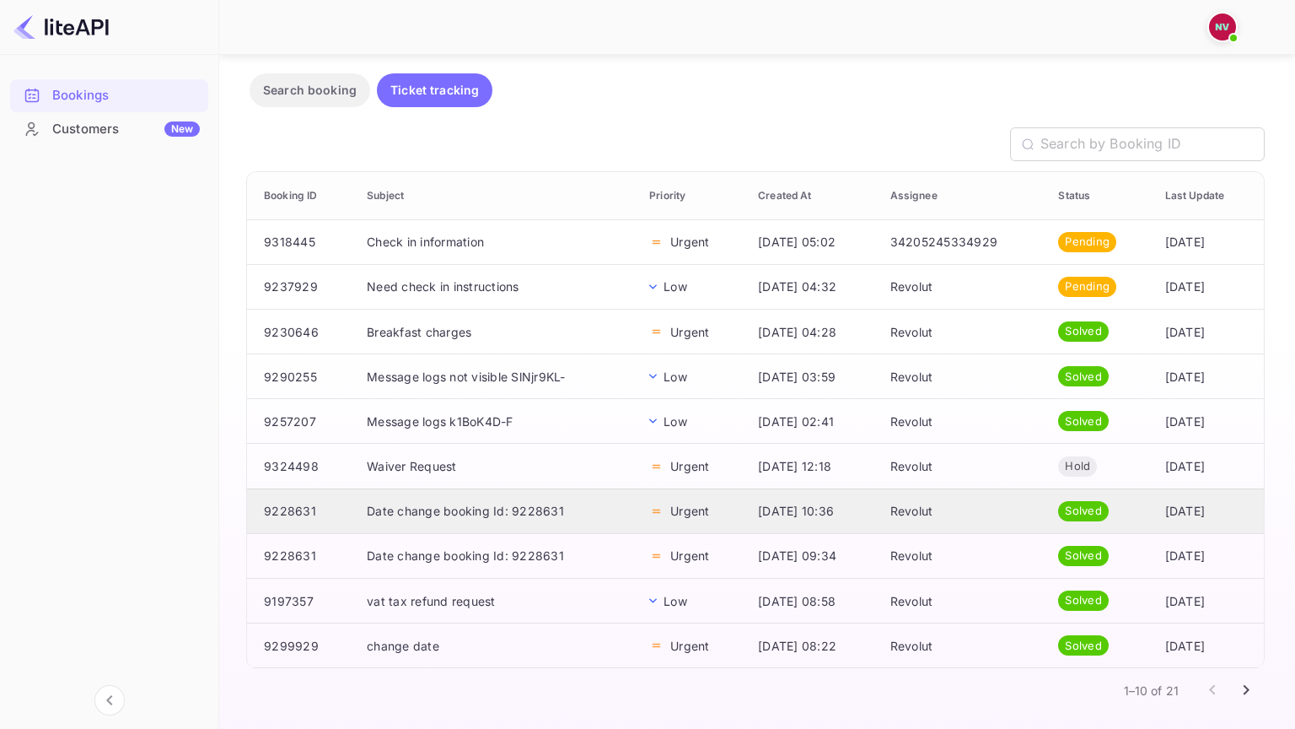
click at [468, 514] on td "Date change booking Id: 9228631" at bounding box center [494, 510] width 283 height 45
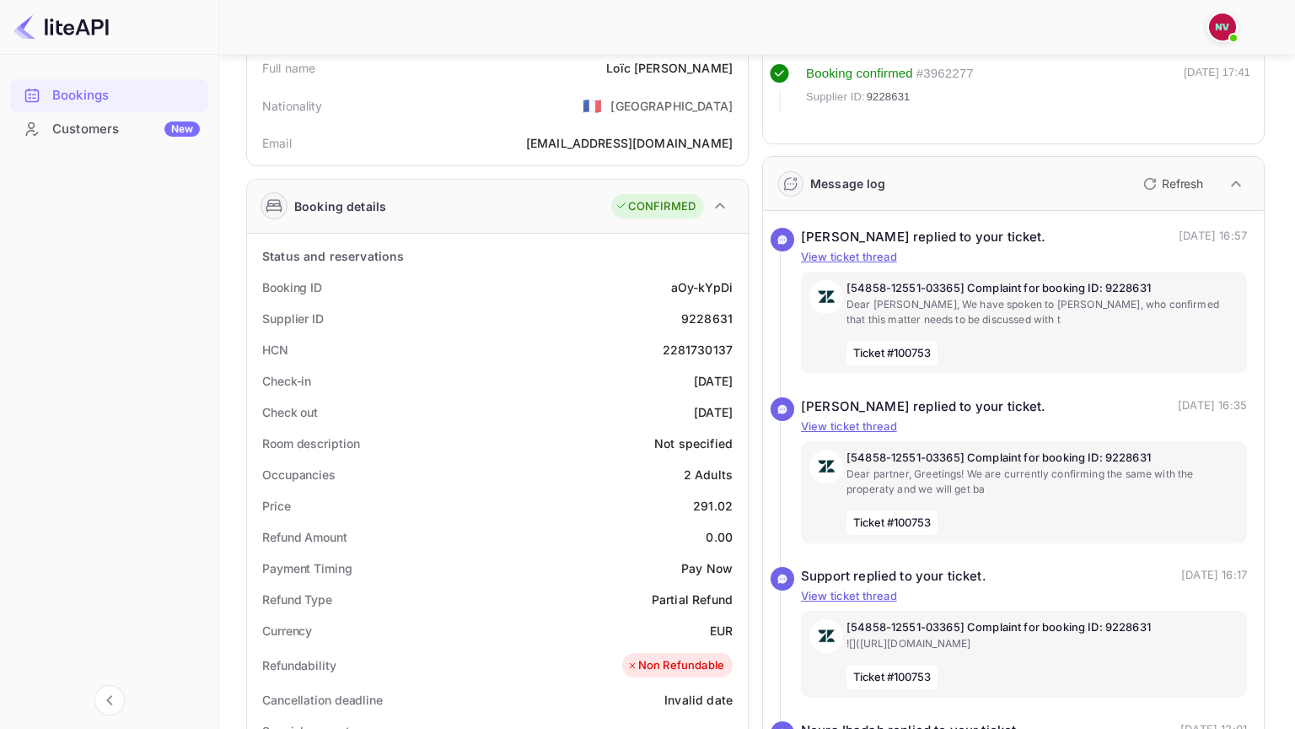
scroll to position [101, 0]
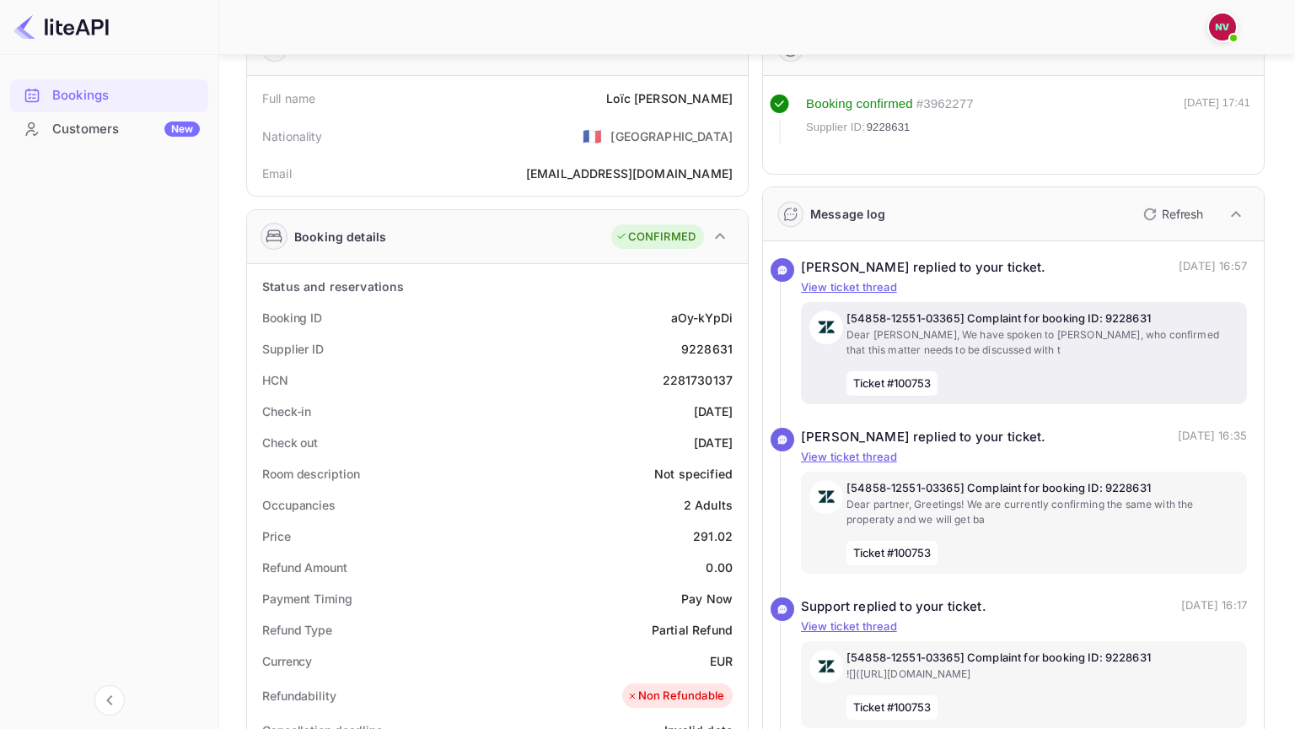
click at [886, 350] on p "Dear [PERSON_NAME], We have spoken to [PERSON_NAME], who confirmed that this ma…" at bounding box center [1043, 342] width 392 height 30
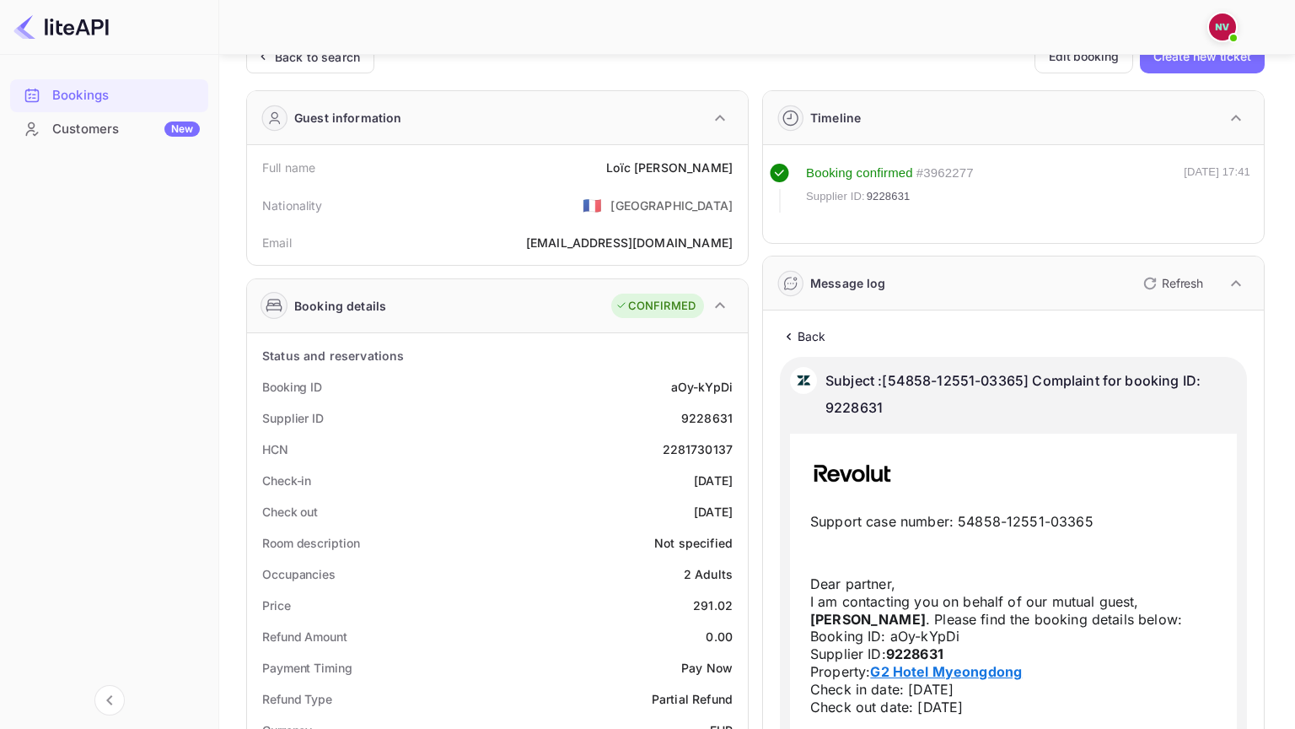
scroll to position [0, 0]
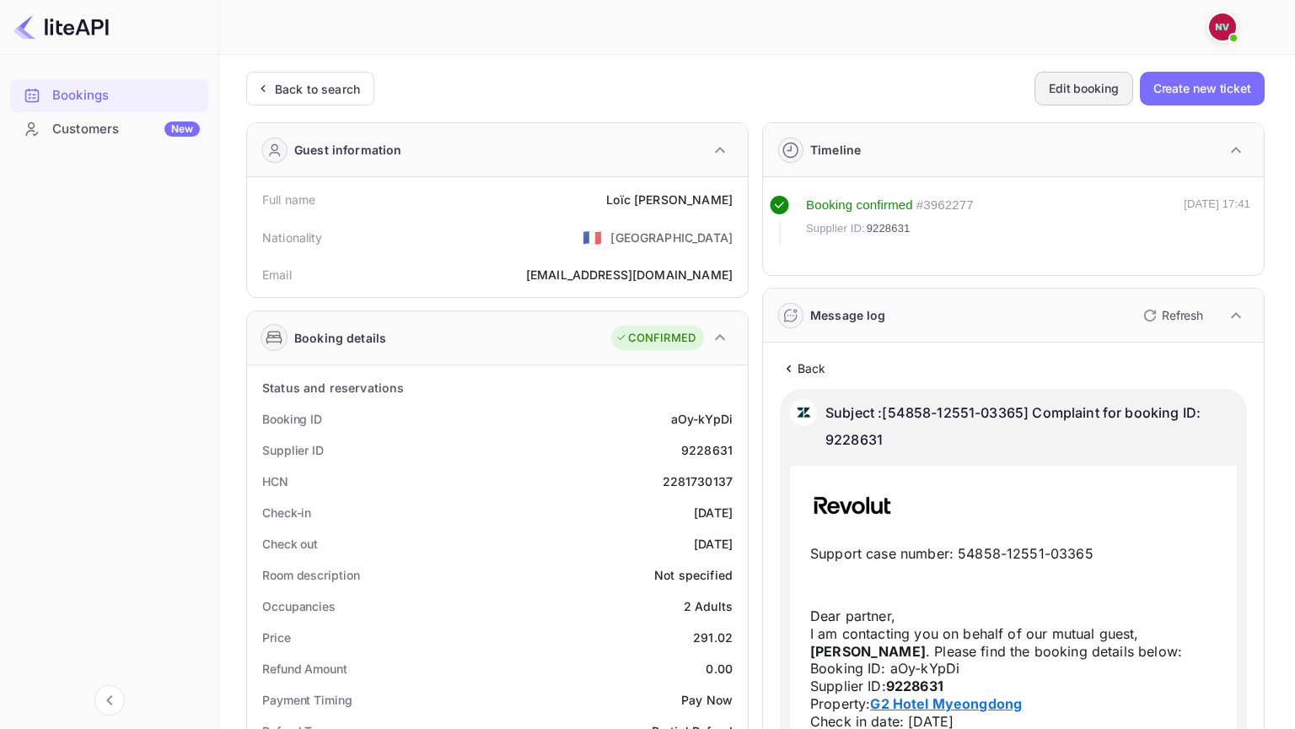
click at [1055, 97] on button "Edit booking" at bounding box center [1084, 89] width 99 height 34
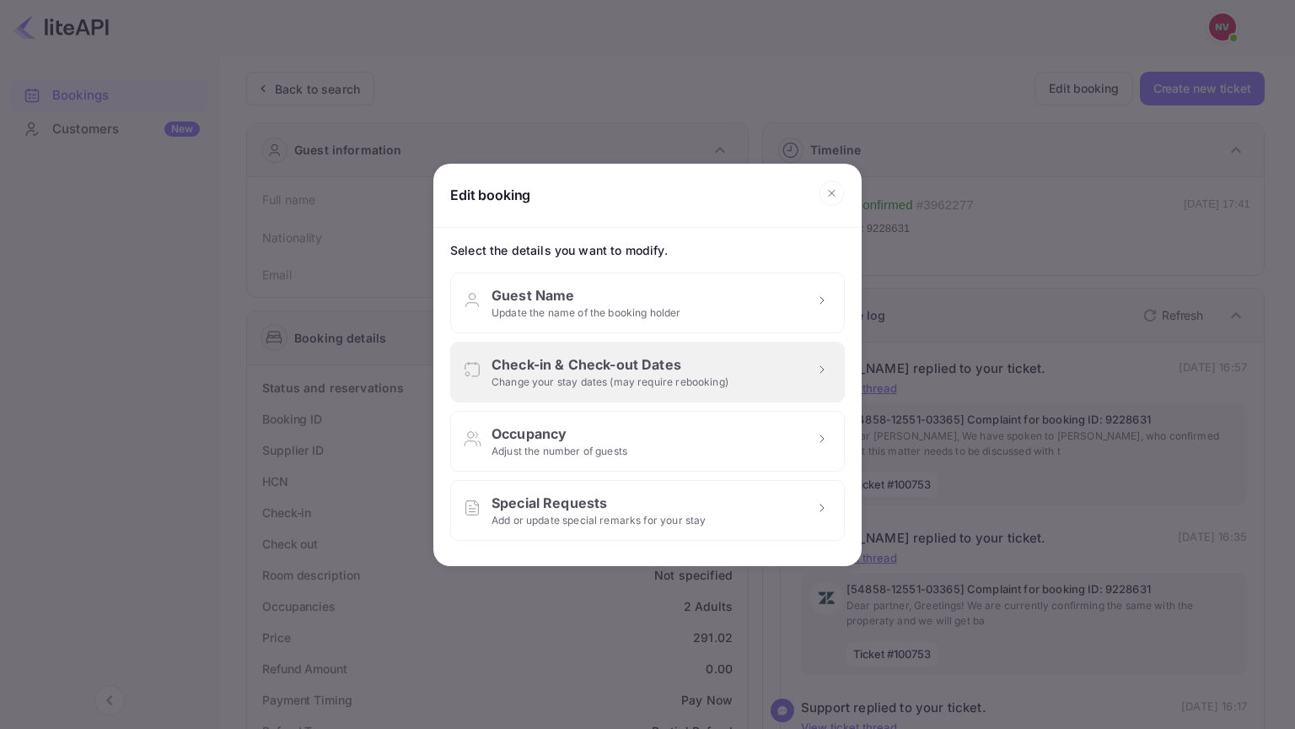
click at [651, 359] on div "Check-in & Check-out Dates" at bounding box center [610, 364] width 237 height 20
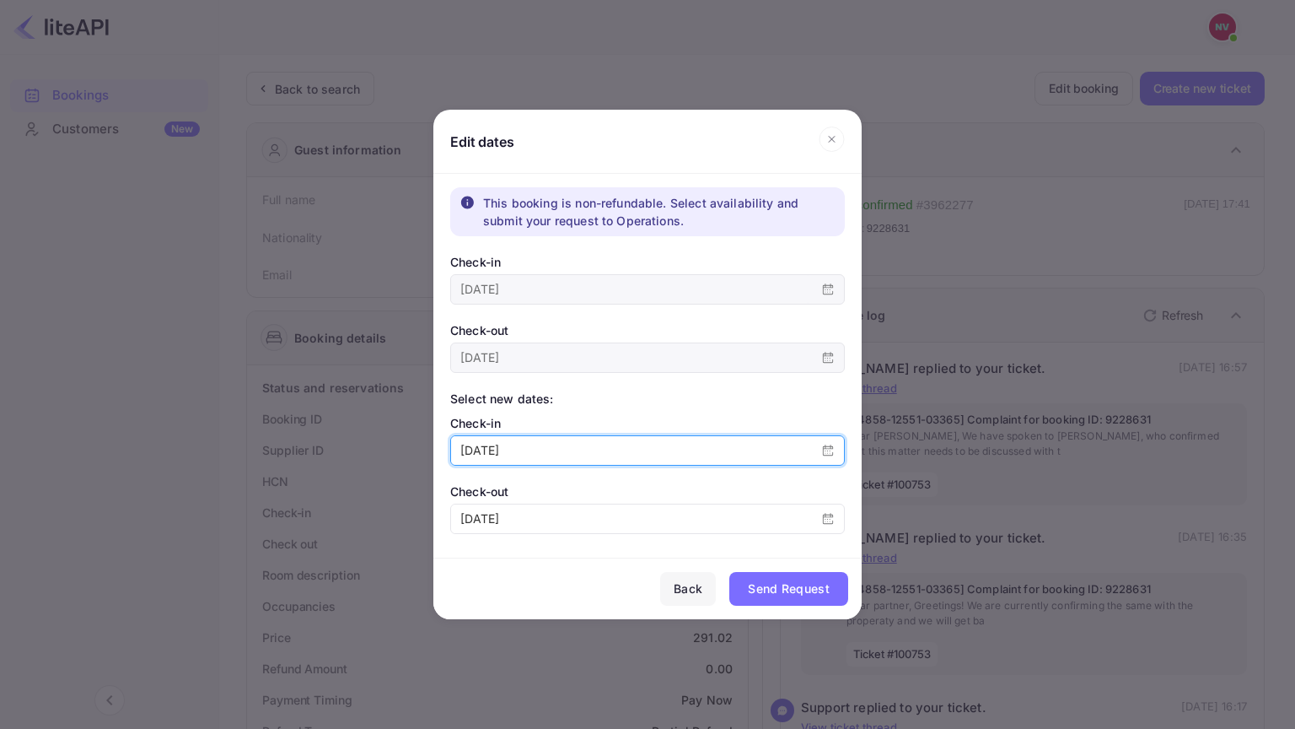
click at [554, 444] on input "[DATE]" at bounding box center [631, 450] width 361 height 29
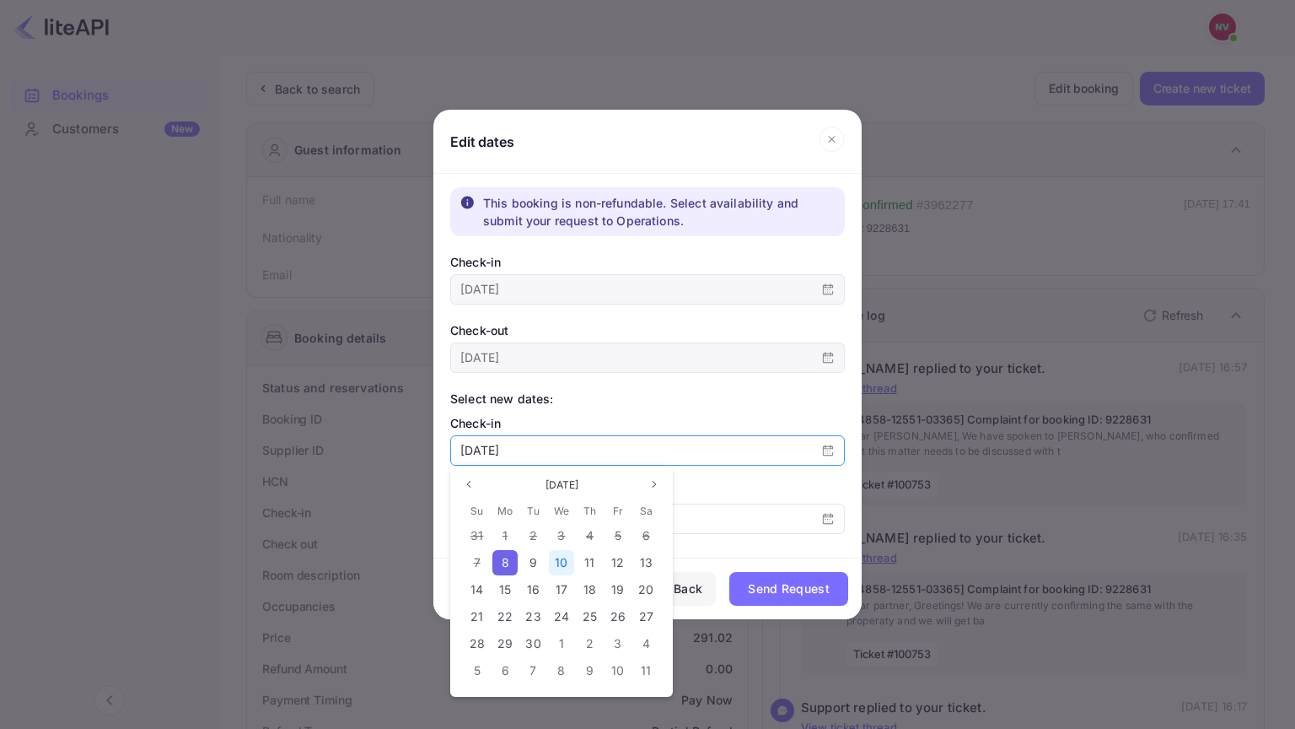
click at [554, 552] on div "10" at bounding box center [561, 562] width 25 height 25
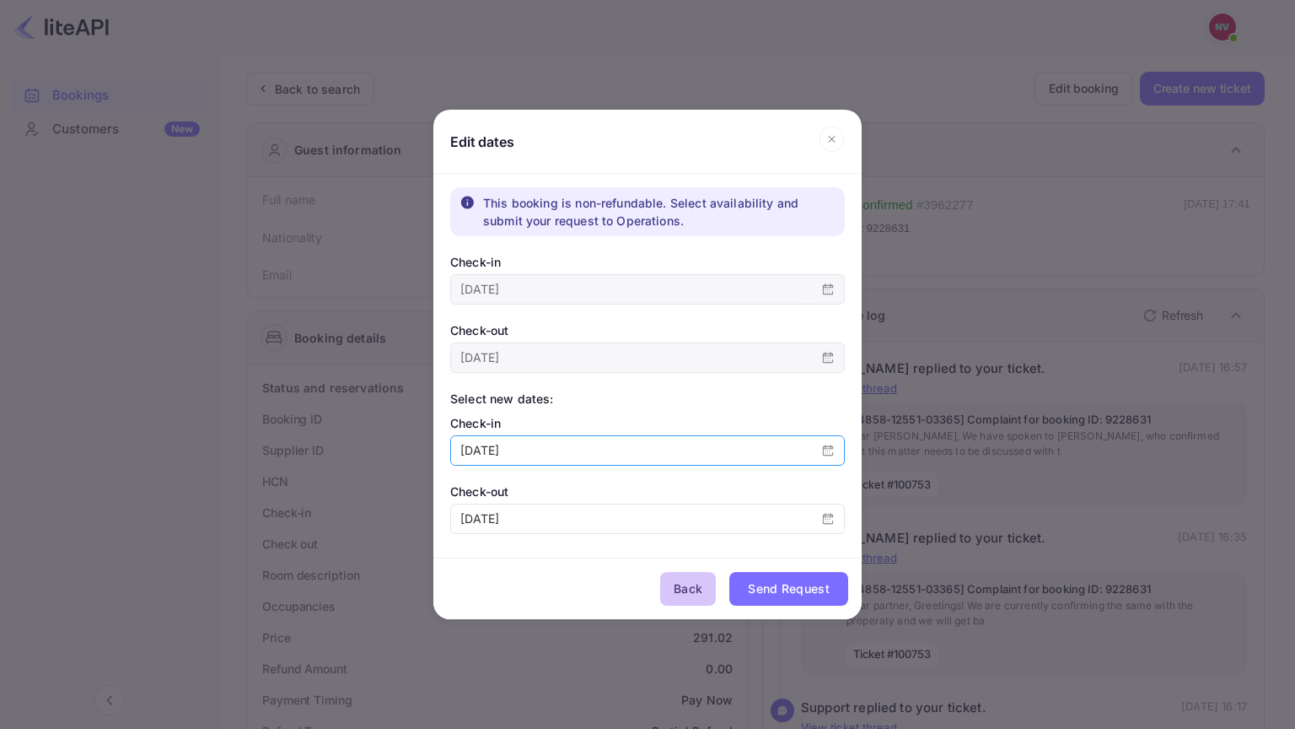
click at [684, 579] on div "Back" at bounding box center [688, 589] width 29 height 20
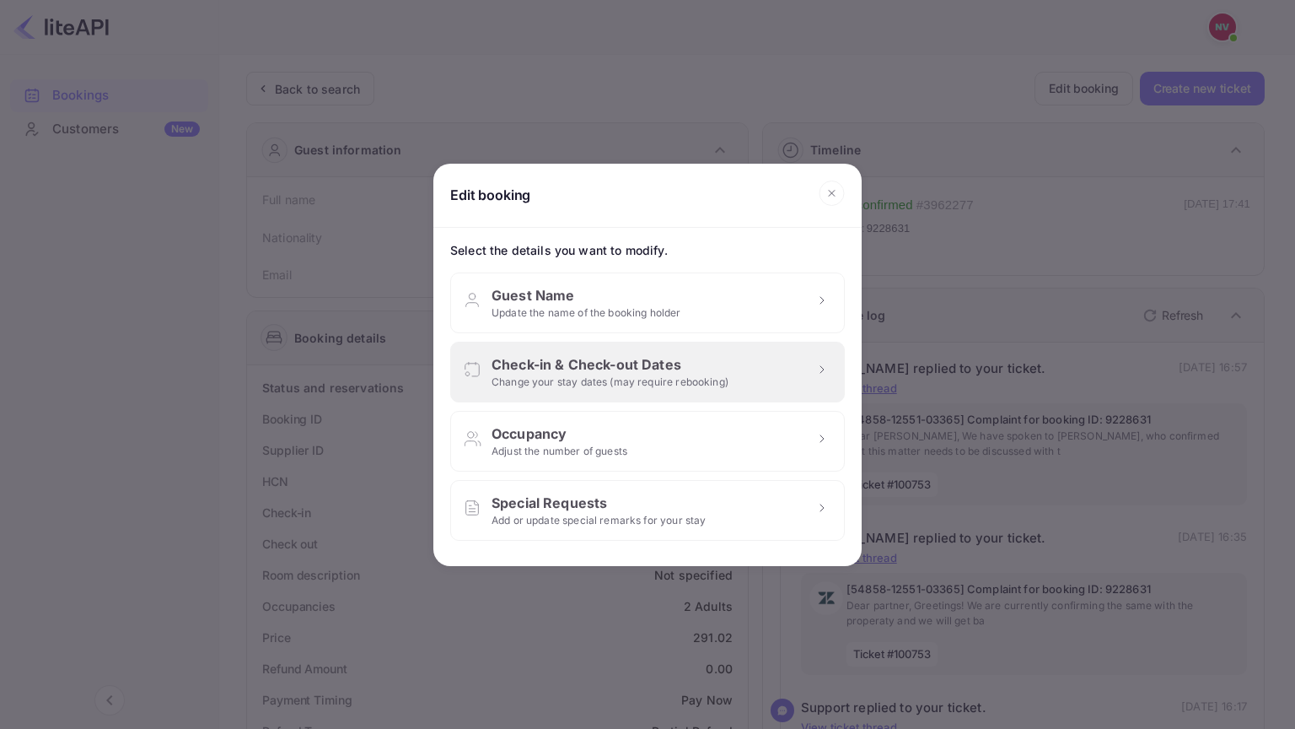
click at [841, 195] on icon at bounding box center [832, 192] width 26 height 25
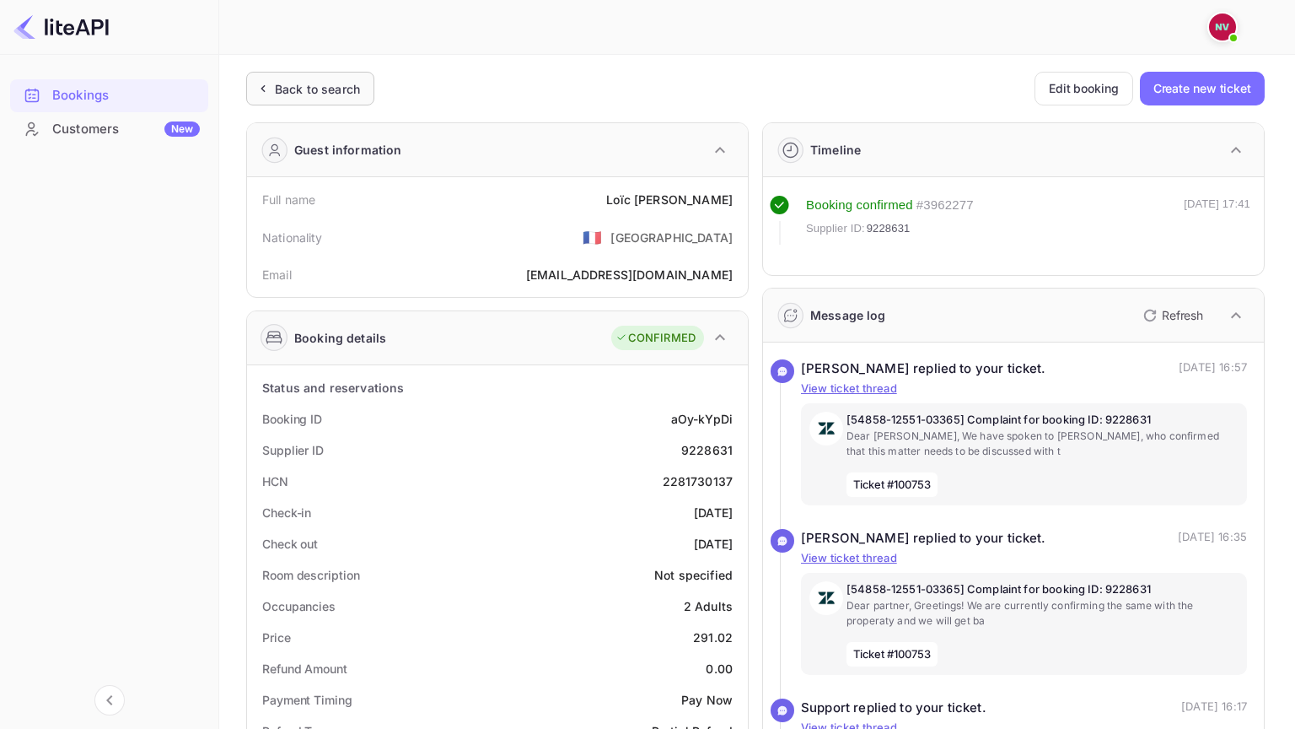
click at [331, 78] on div "Back to search" at bounding box center [310, 89] width 128 height 34
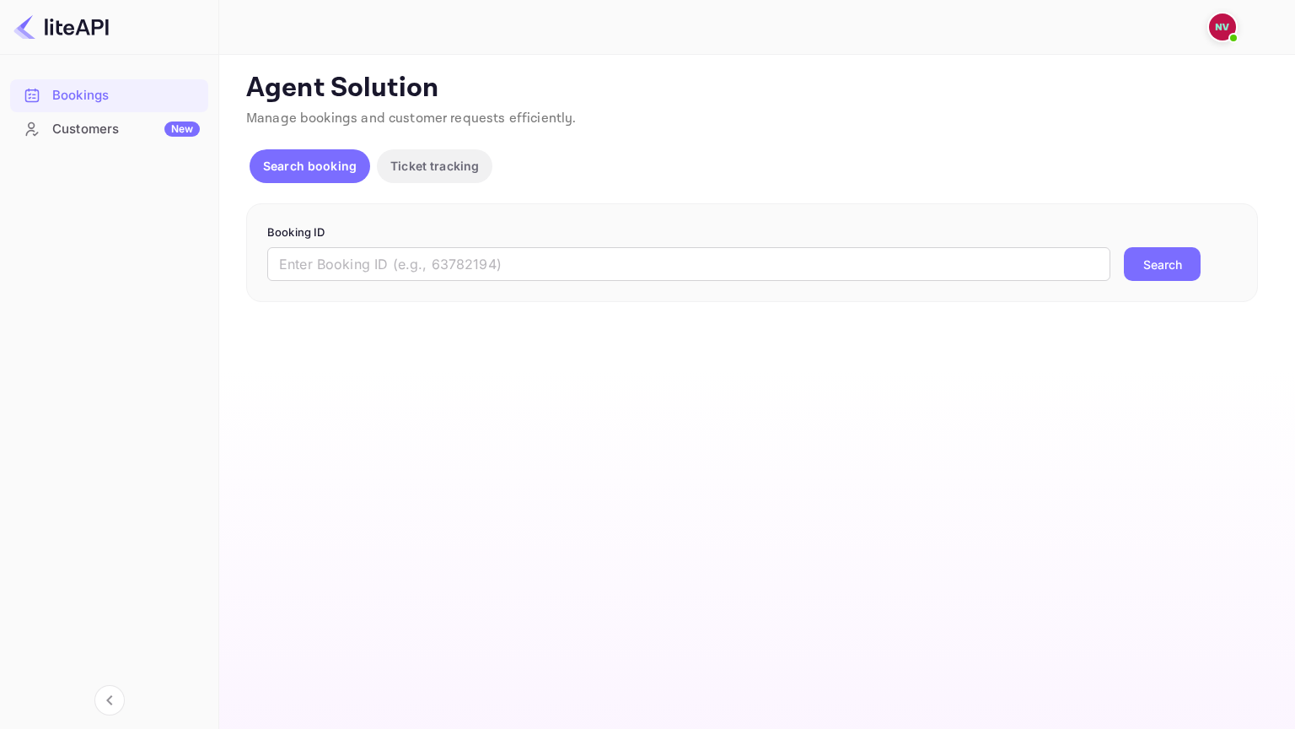
click at [439, 169] on p "Ticket tracking" at bounding box center [434, 166] width 89 height 18
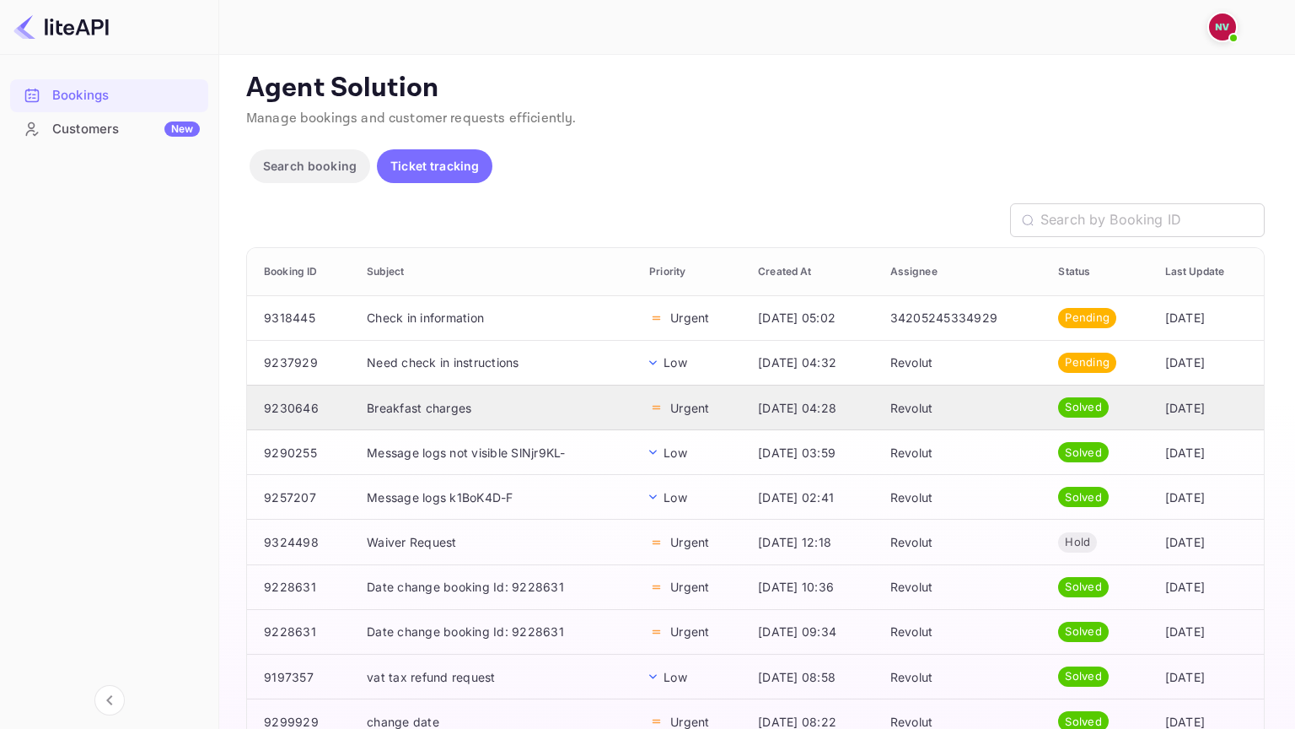
click at [544, 406] on td "Breakfast charges" at bounding box center [494, 407] width 283 height 45
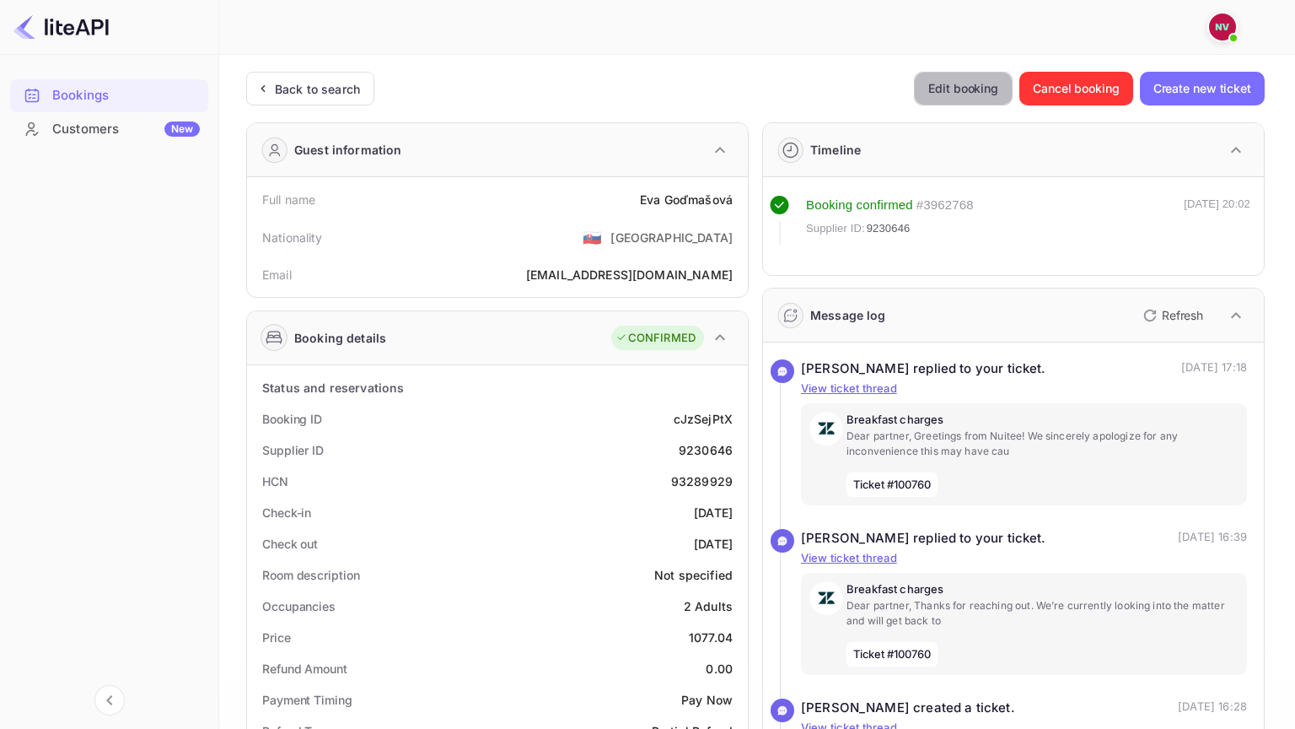
click at [976, 98] on button "Edit booking" at bounding box center [963, 89] width 99 height 34
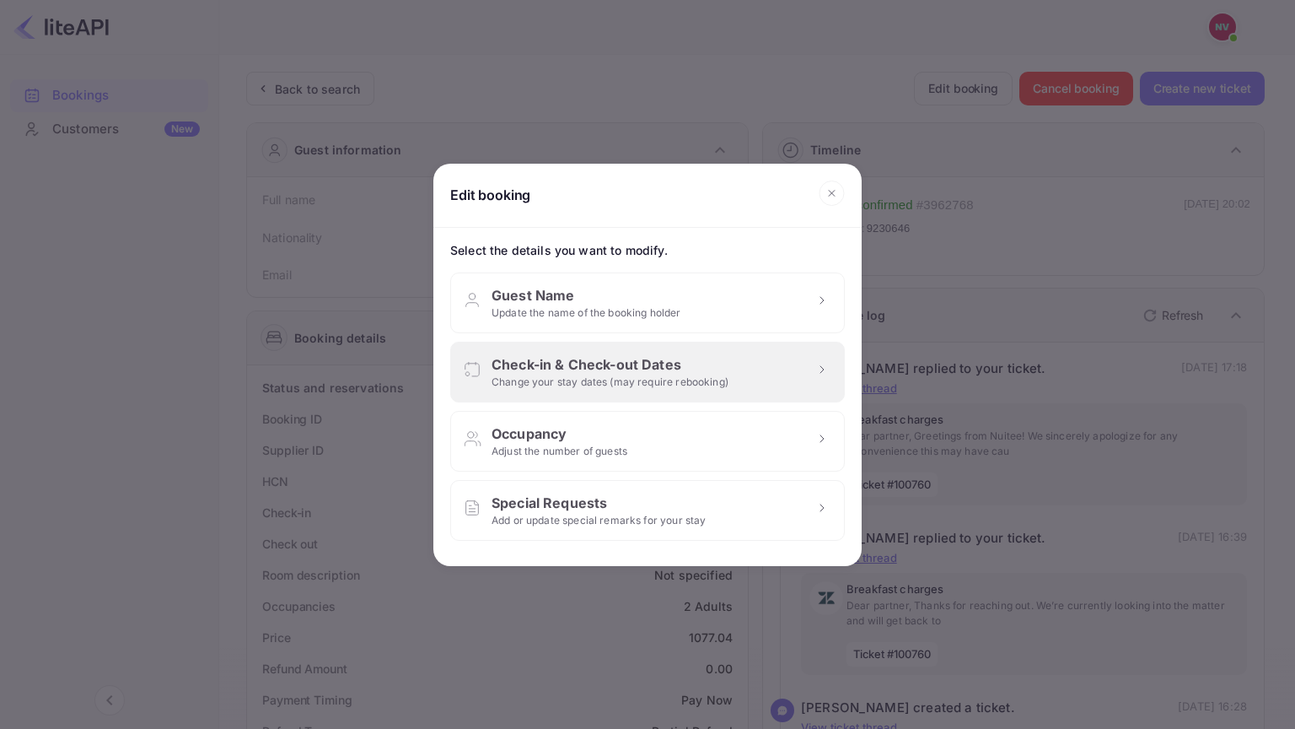
click at [624, 364] on div "Check-in & Check-out Dates" at bounding box center [610, 364] width 237 height 20
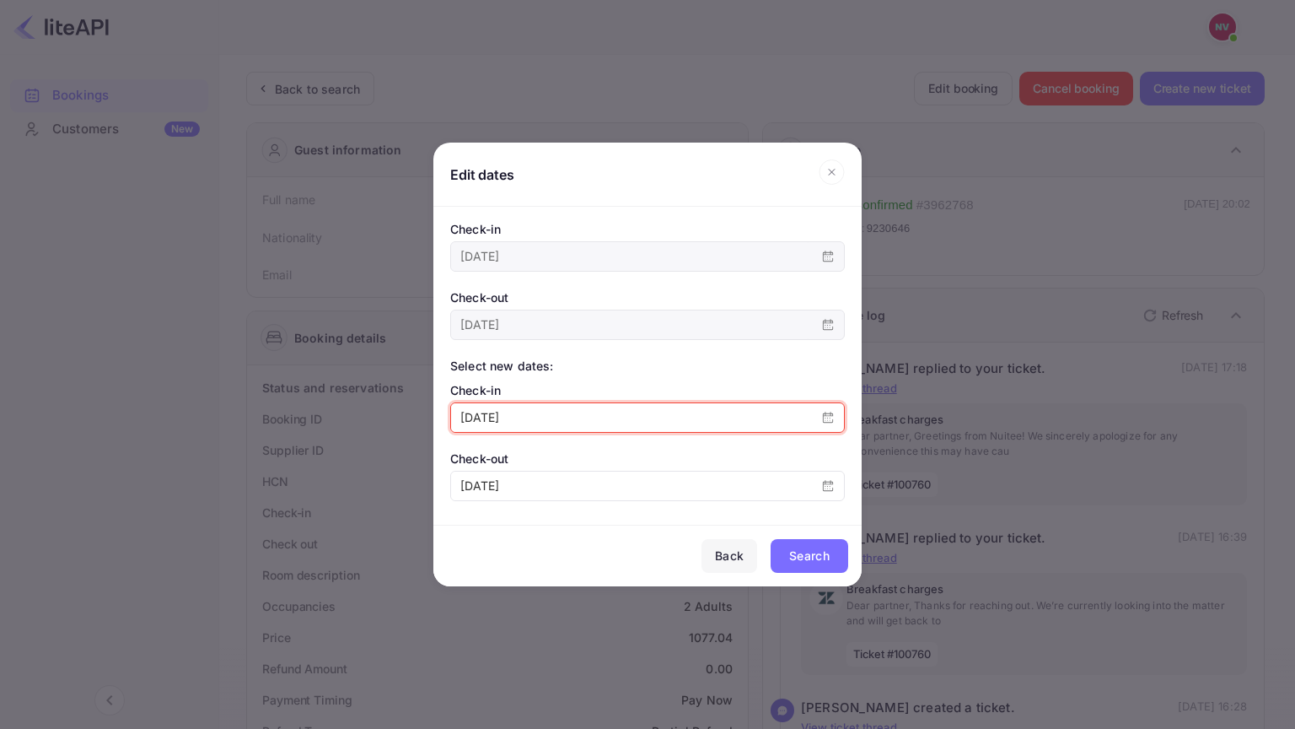
click at [574, 408] on input "[DATE]" at bounding box center [631, 417] width 361 height 29
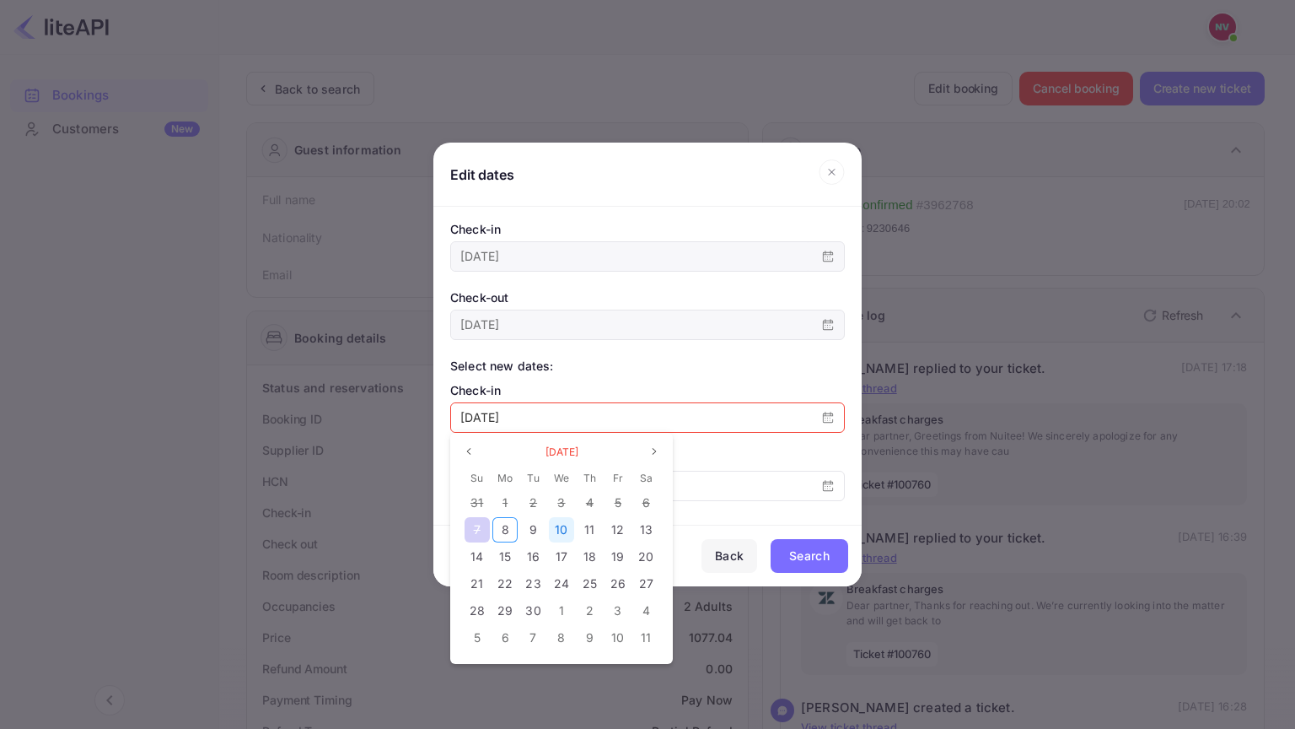
click at [560, 534] on span "10" at bounding box center [561, 529] width 13 height 14
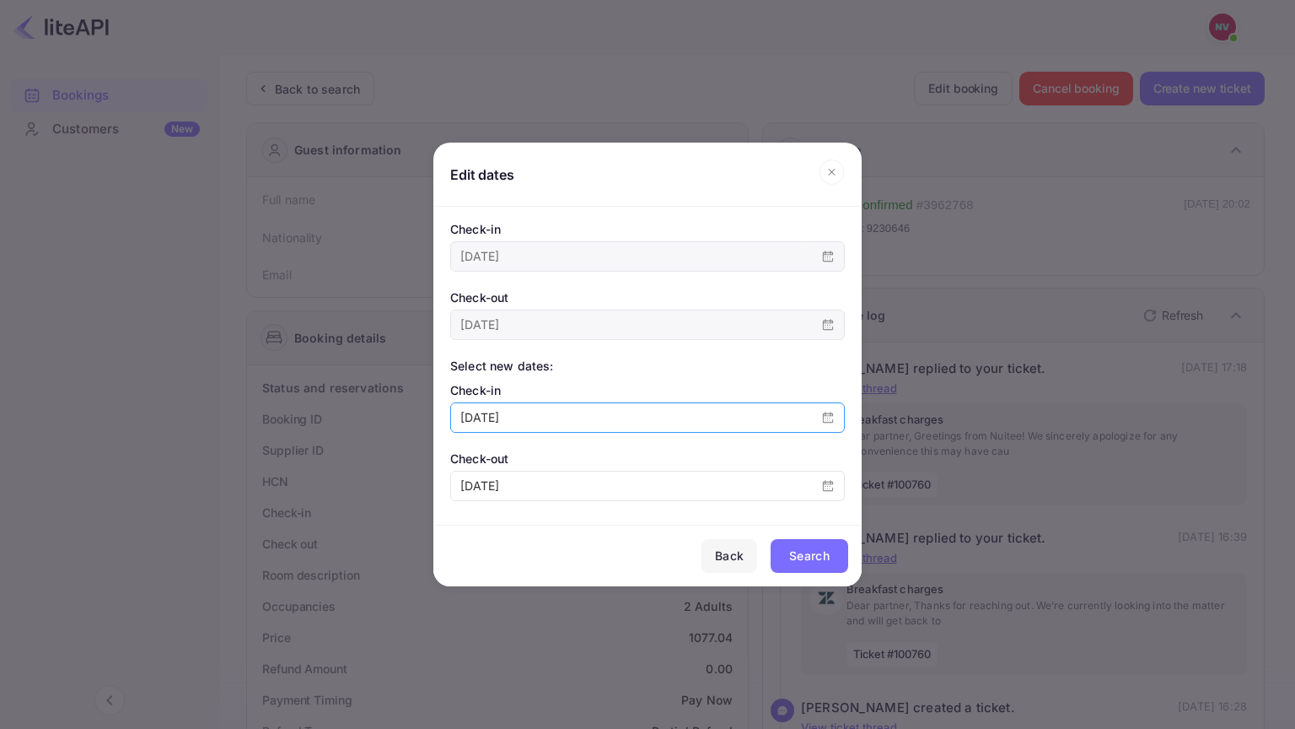
click at [798, 551] on div "Search" at bounding box center [809, 556] width 40 height 20
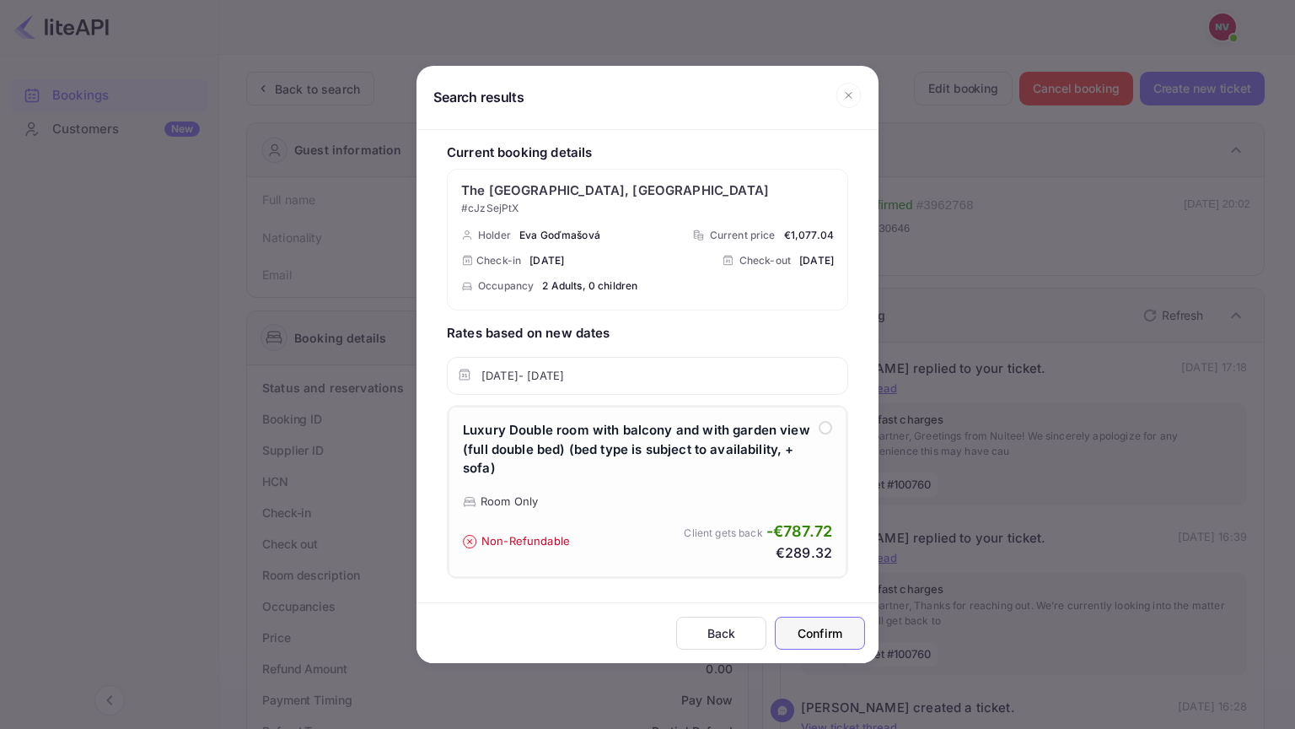
click at [828, 431] on div at bounding box center [825, 427] width 13 height 13
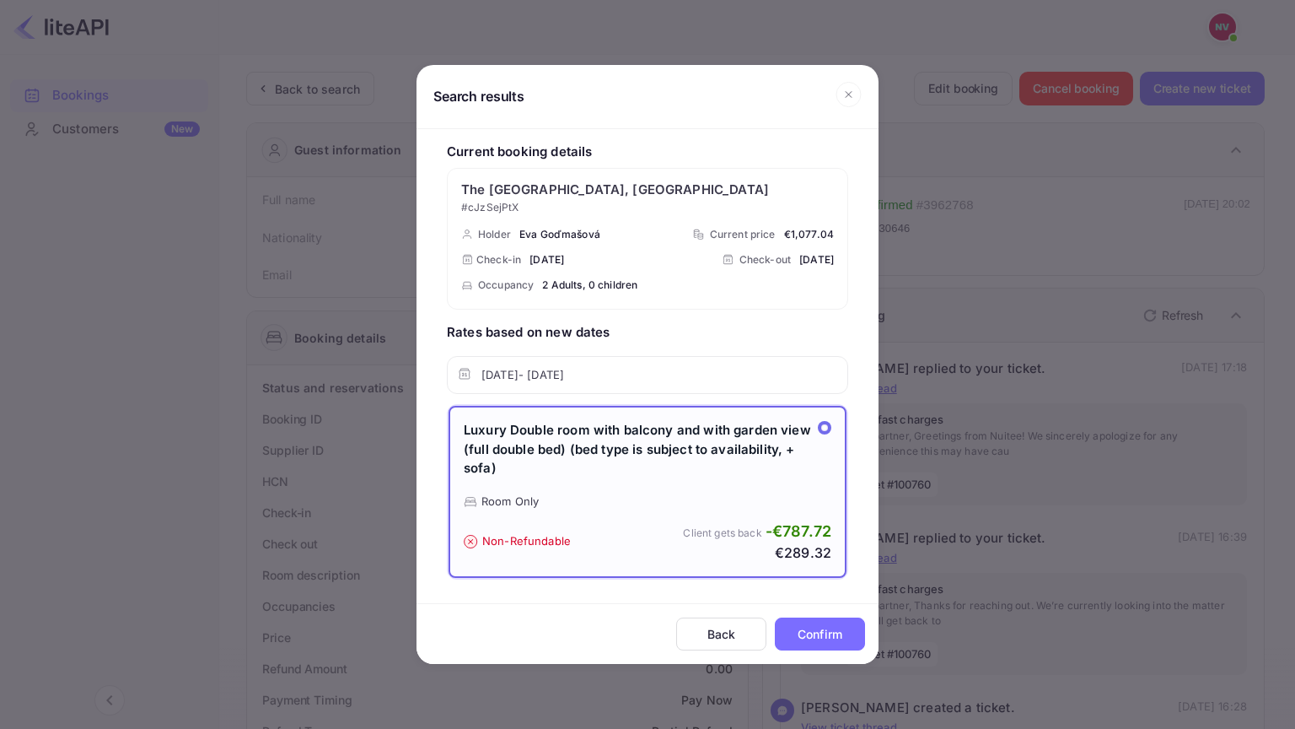
click at [716, 625] on div "Back" at bounding box center [721, 634] width 51 height 18
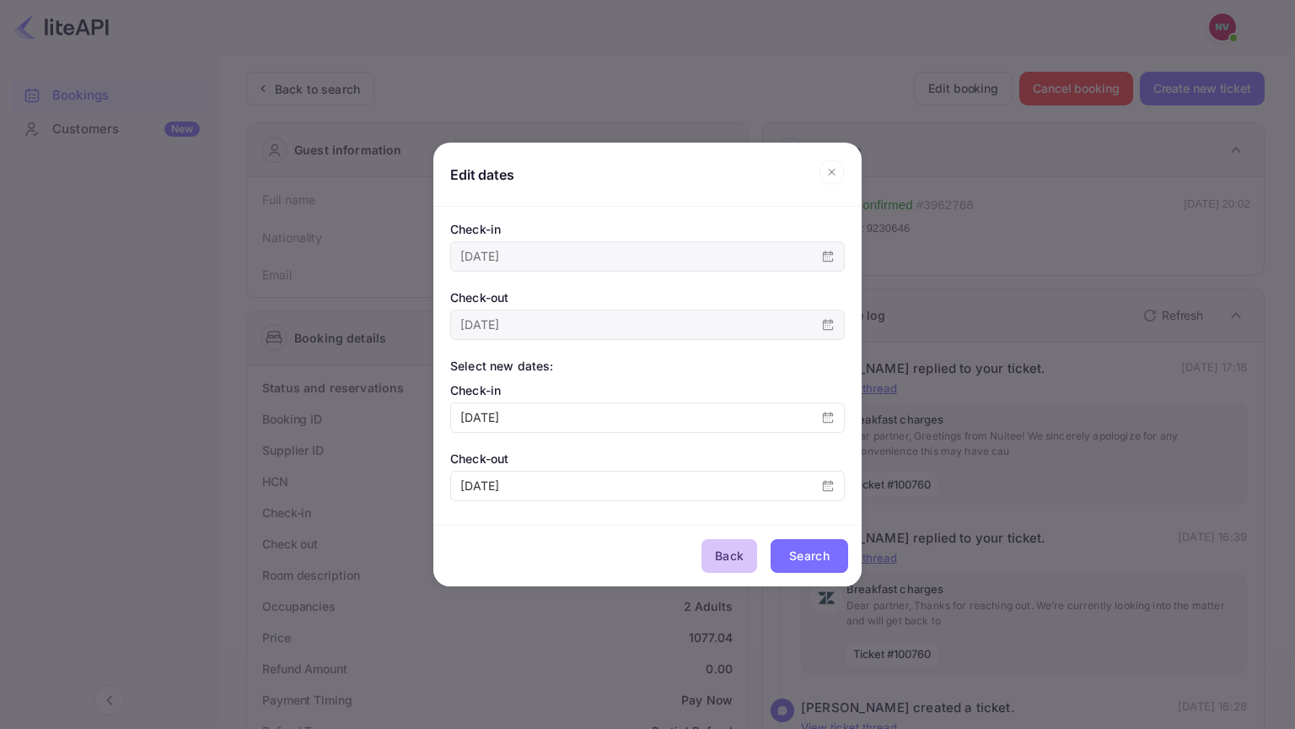
click at [738, 557] on div "Back" at bounding box center [729, 556] width 29 height 20
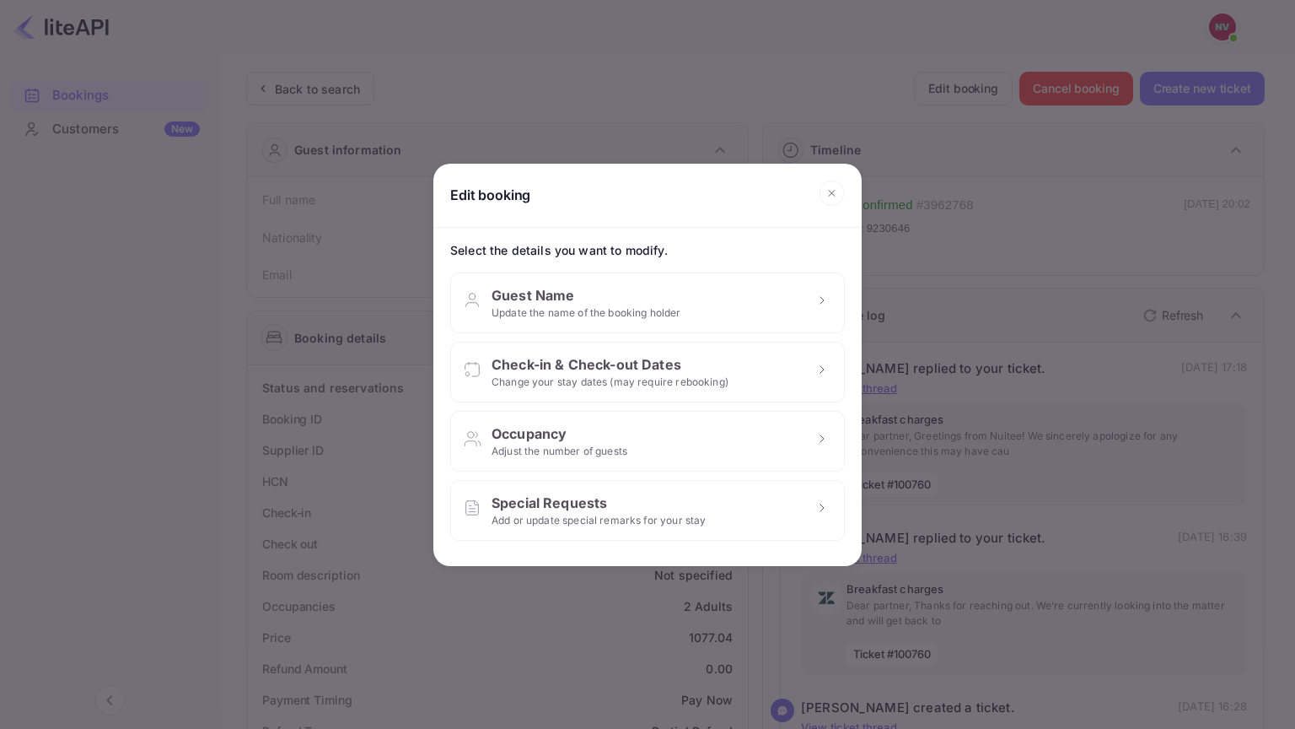
click at [826, 202] on icon at bounding box center [832, 192] width 26 height 25
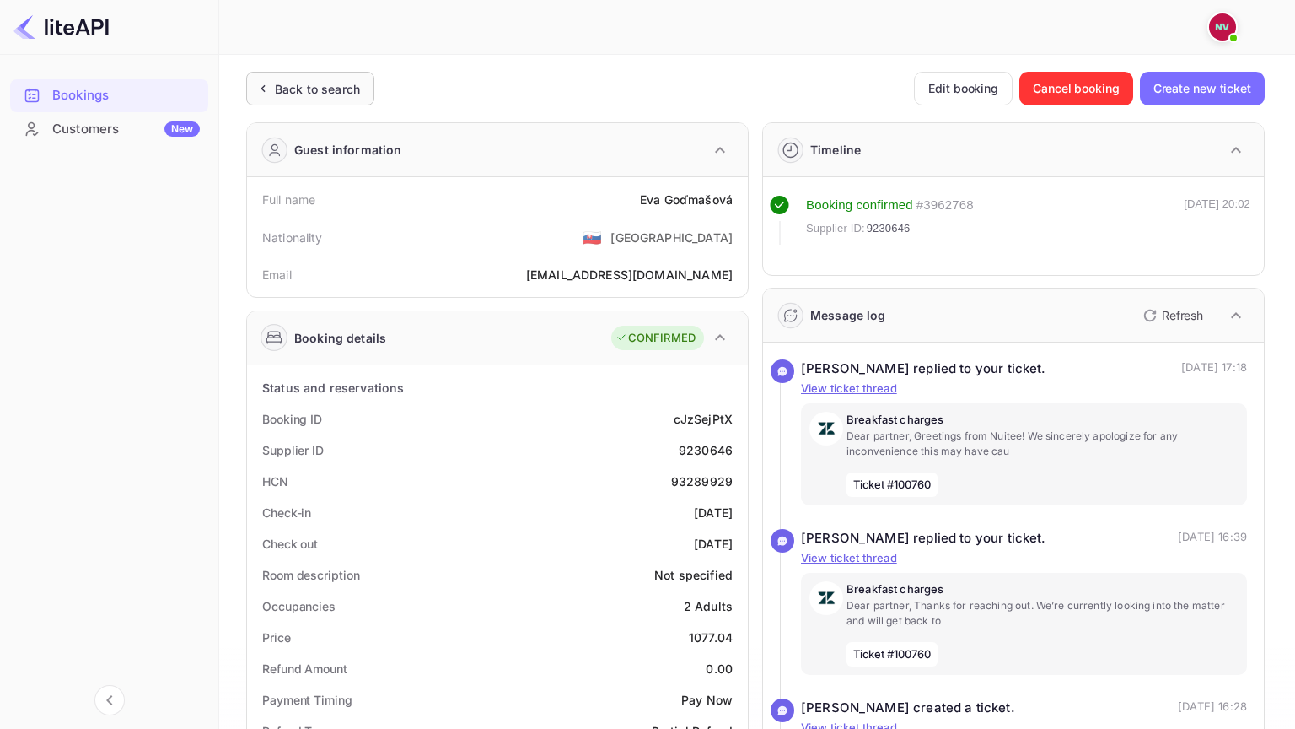
click at [324, 97] on div "Back to search" at bounding box center [310, 89] width 128 height 34
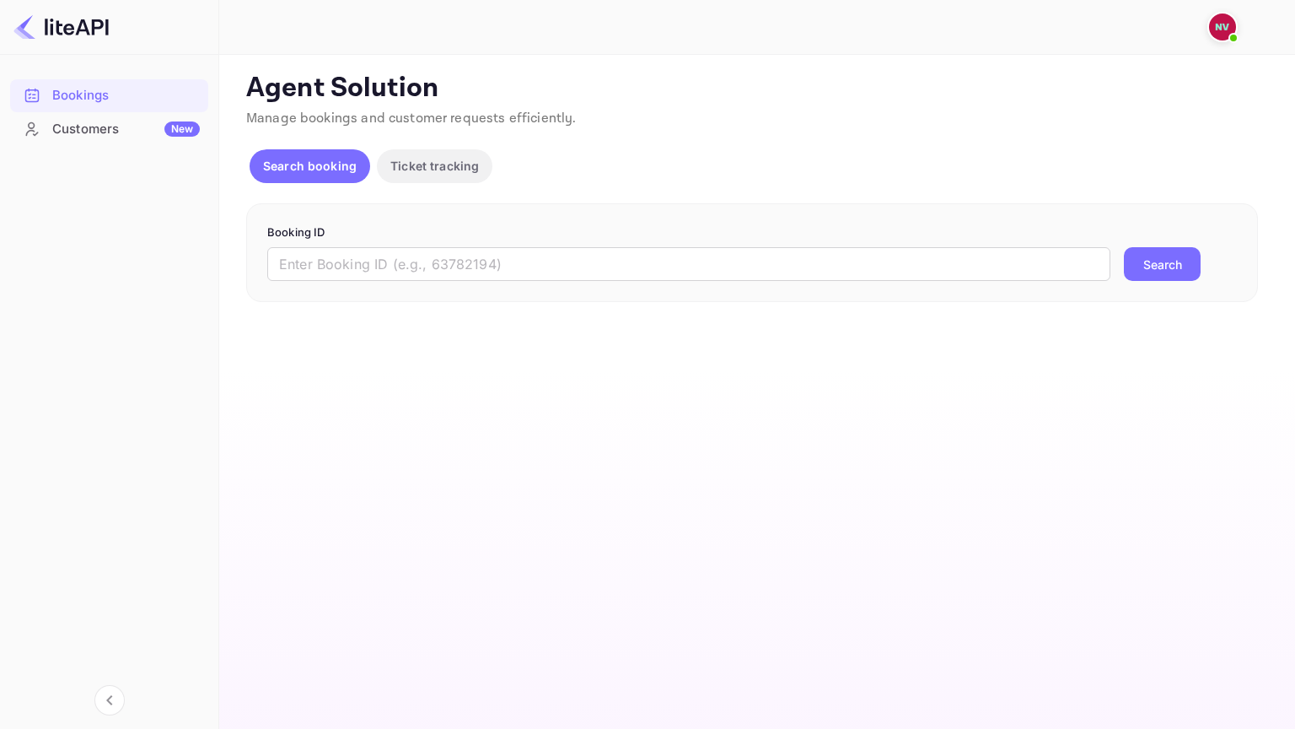
click at [432, 176] on button "Ticket tracking" at bounding box center [435, 166] width 116 height 34
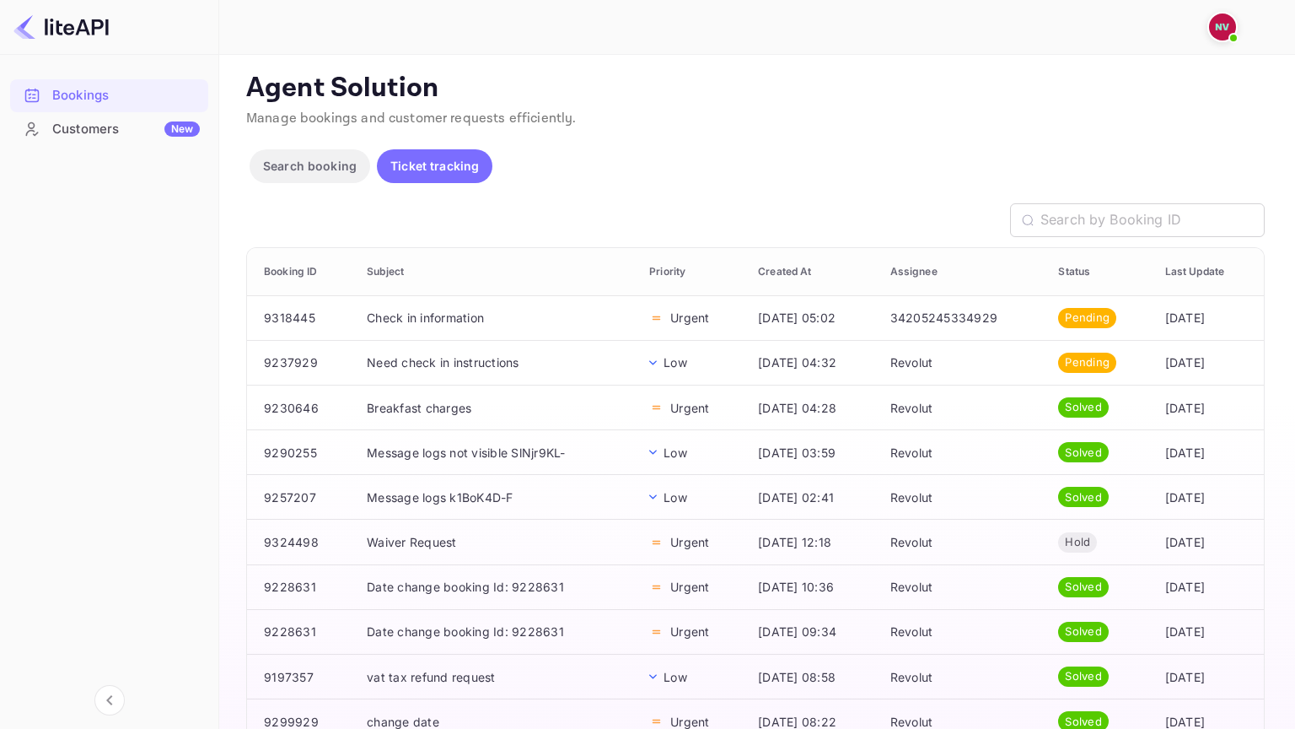
click at [1218, 32] on img at bounding box center [1222, 26] width 27 height 27
click at [704, 155] on div at bounding box center [647, 364] width 1295 height 729
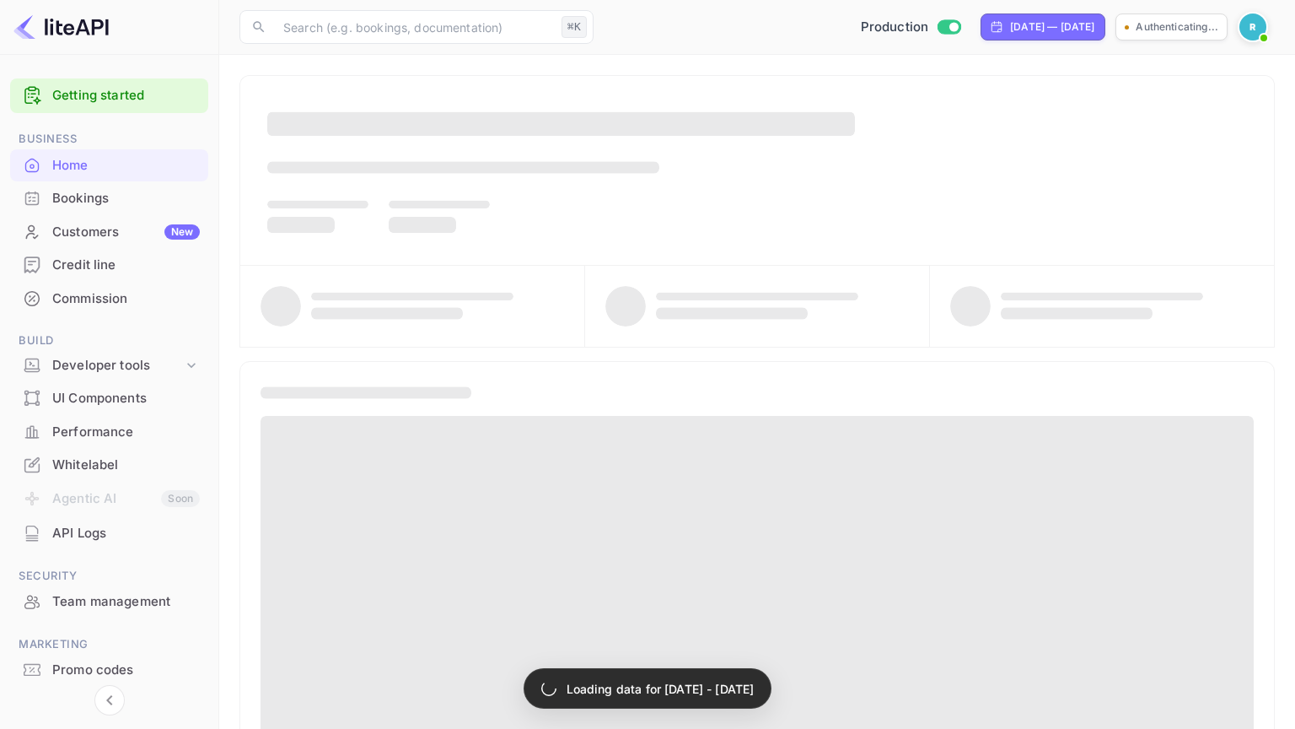
click at [112, 236] on div "Customers New" at bounding box center [126, 232] width 148 height 19
